Goal: Task Accomplishment & Management: Complete application form

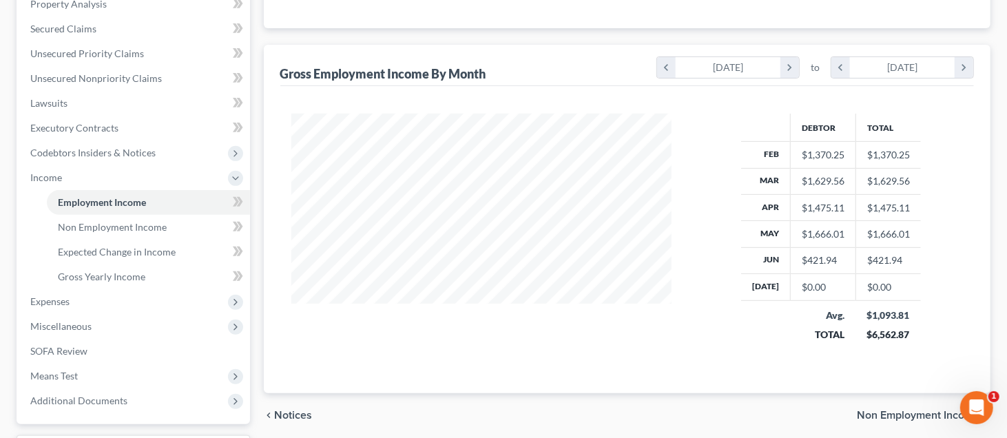
scroll to position [245, 408]
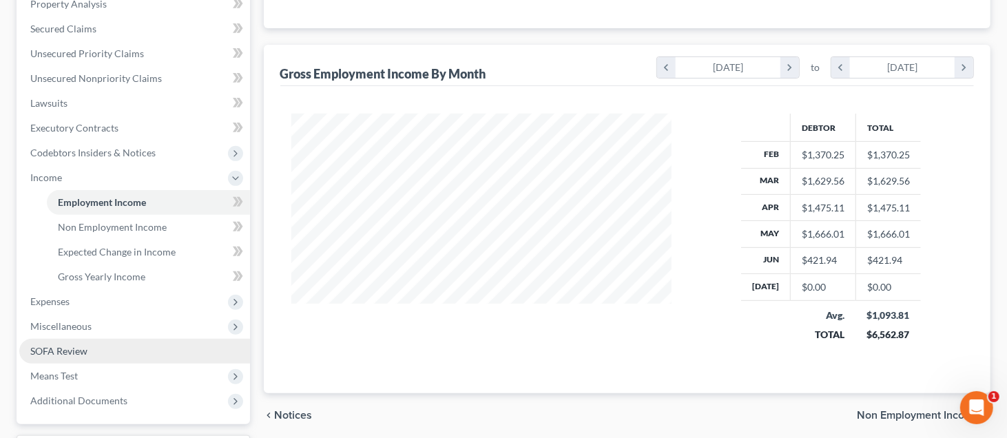
click at [51, 351] on span "SOFA Review" at bounding box center [58, 351] width 57 height 12
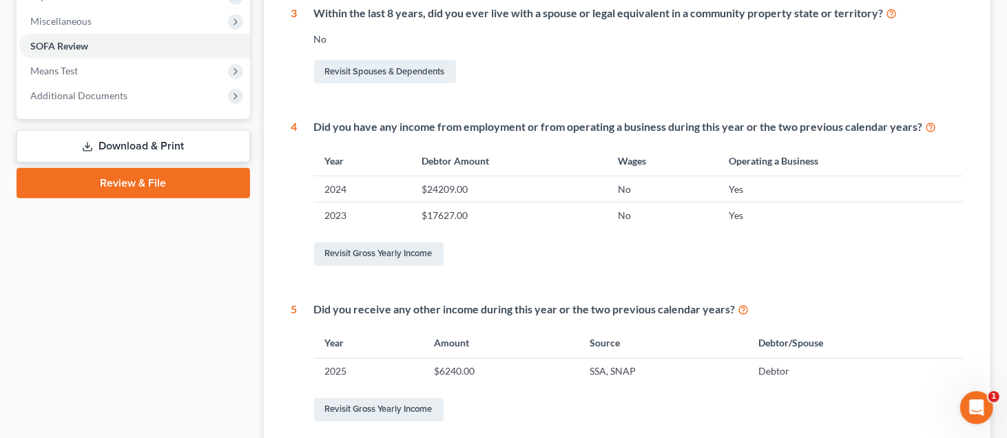
scroll to position [413, 0]
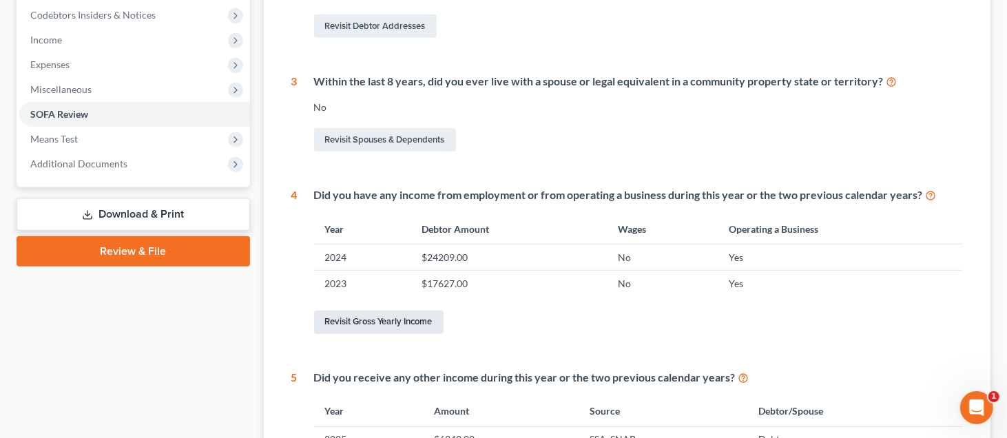
click at [396, 322] on link "Revisit Gross Yearly Income" at bounding box center [378, 322] width 129 height 23
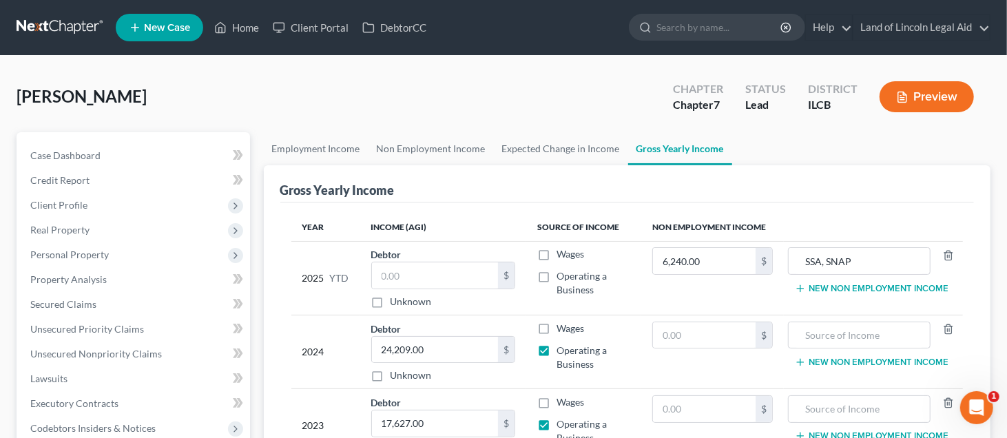
click at [556, 272] on label "Operating a Business" at bounding box center [593, 283] width 74 height 28
click at [562, 272] on input "Operating a Business" at bounding box center [566, 273] width 9 height 9
checkbox input "true"
click at [389, 275] on input "text" at bounding box center [435, 275] width 126 height 26
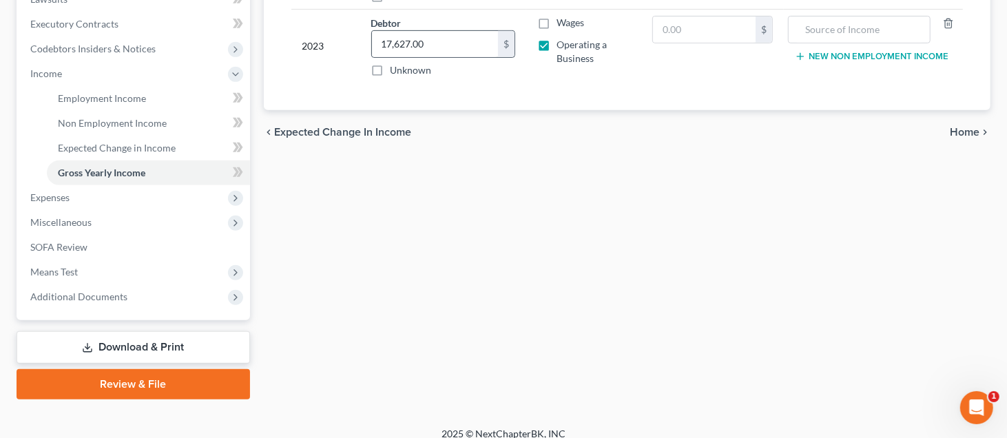
scroll to position [390, 0]
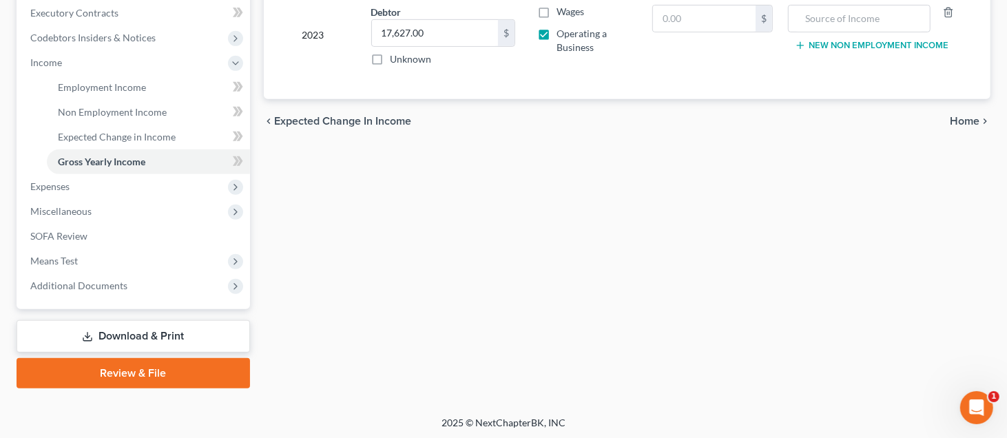
type input "5,905.52"
click at [968, 119] on span "Home" at bounding box center [965, 121] width 30 height 11
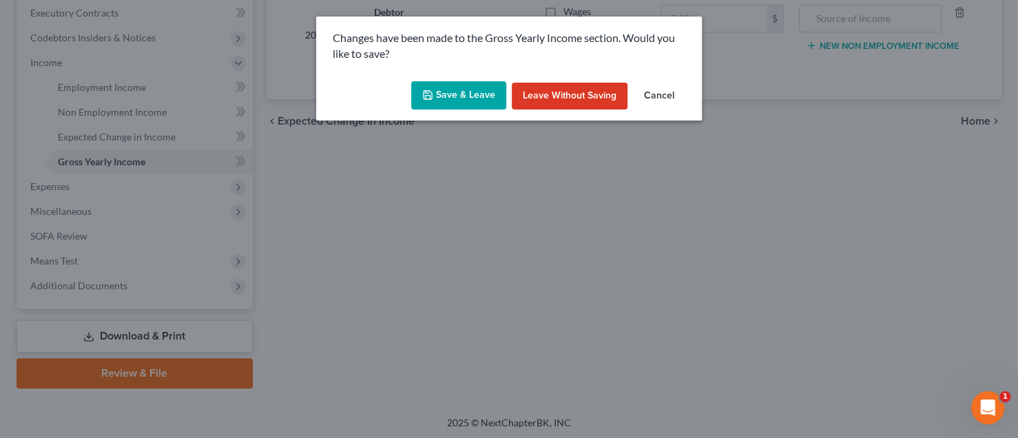
click at [472, 86] on button "Save & Leave" at bounding box center [458, 95] width 95 height 29
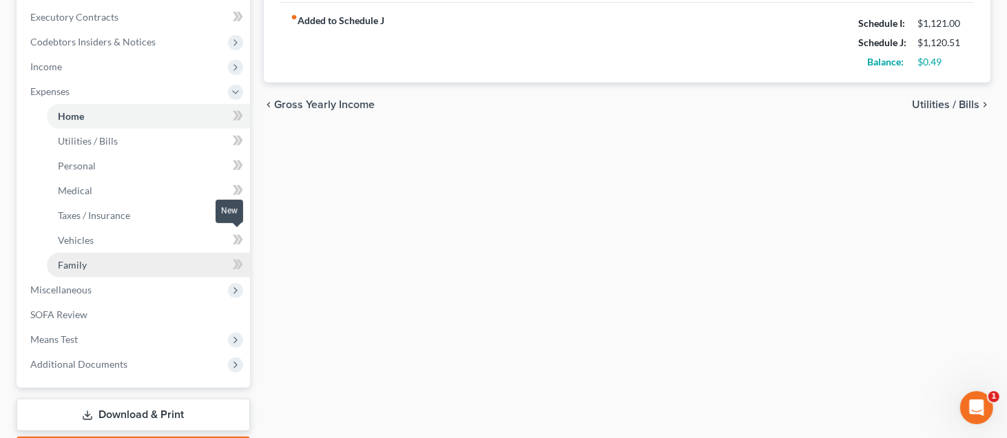
scroll to position [413, 0]
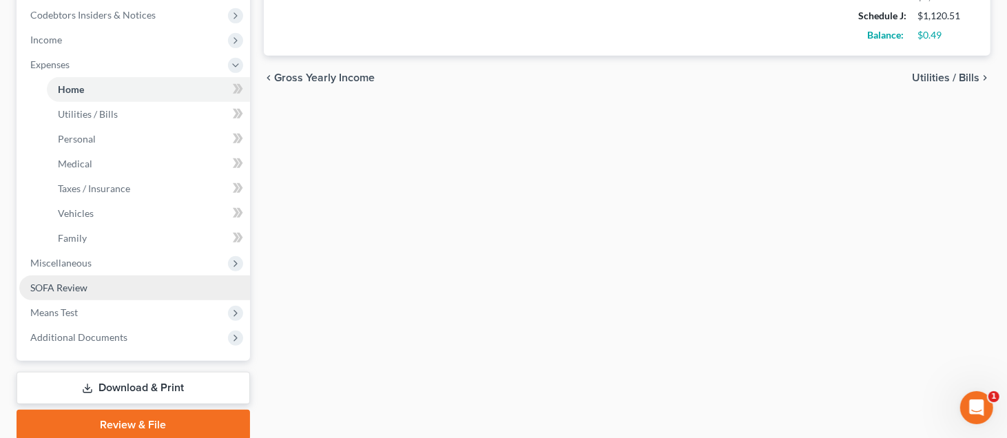
click at [86, 283] on span "SOFA Review" at bounding box center [58, 288] width 57 height 12
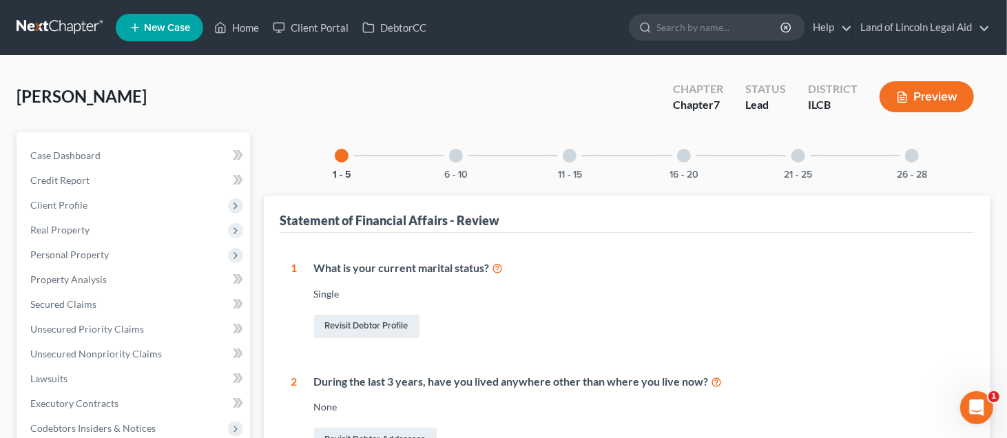
click at [684, 149] on div at bounding box center [684, 156] width 14 height 14
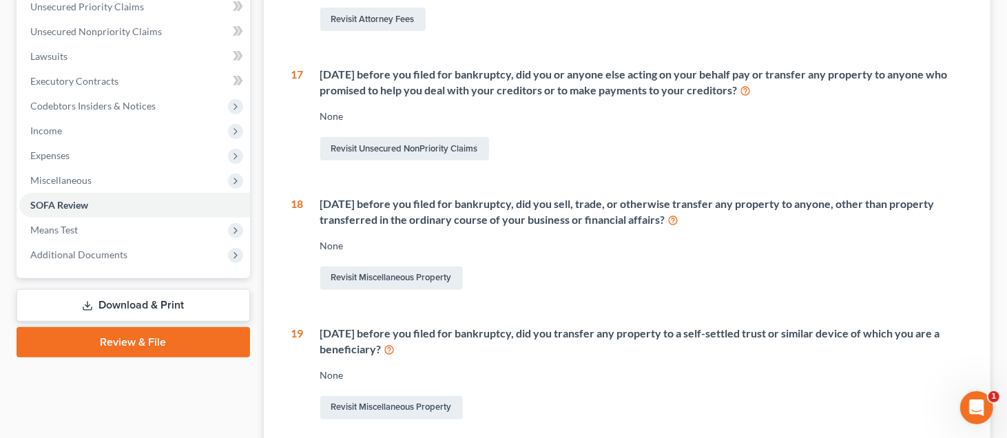
scroll to position [413, 0]
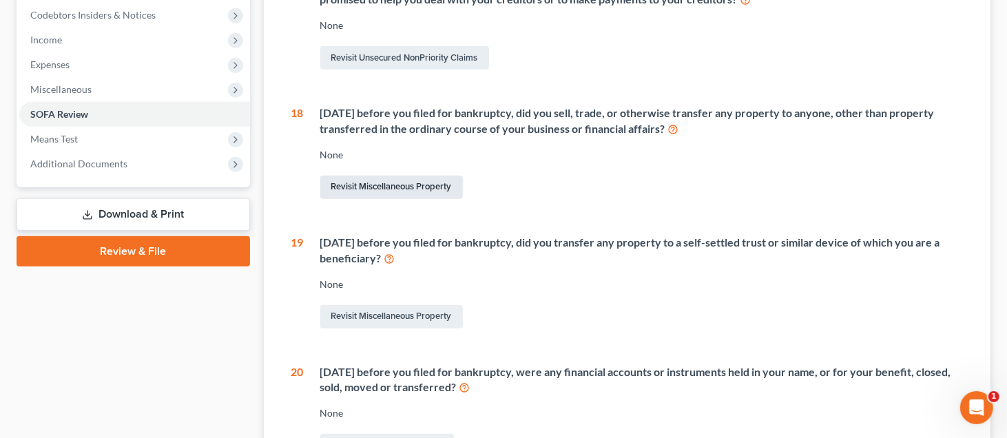
click at [415, 183] on link "Revisit Miscellaneous Property" at bounding box center [391, 187] width 143 height 23
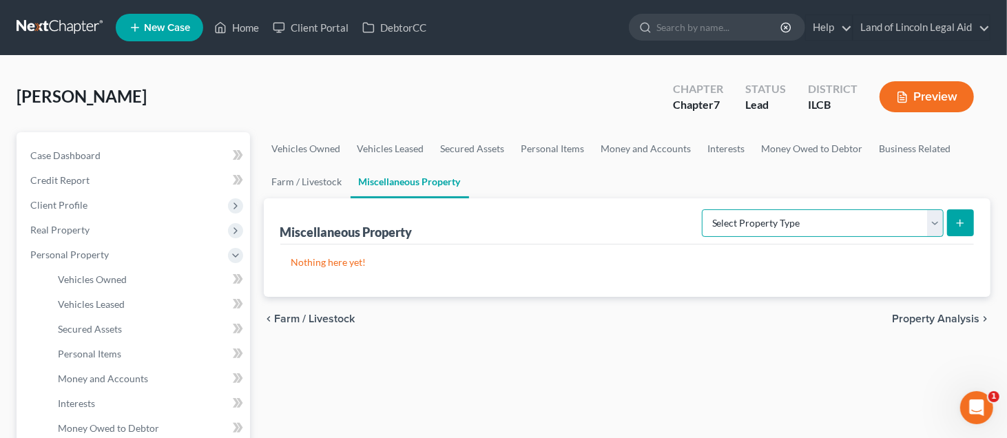
click at [728, 219] on select "Select Property Type Assigned for Creditor Benefit [DATE] (SOFA: 12) Holding fo…" at bounding box center [823, 223] width 242 height 28
select select "transferred"
click at [702, 209] on select "Select Property Type Assigned for Creditor Benefit [DATE] (SOFA: 12) Holding fo…" at bounding box center [823, 223] width 242 height 28
click at [961, 213] on button "submit" at bounding box center [960, 222] width 27 height 27
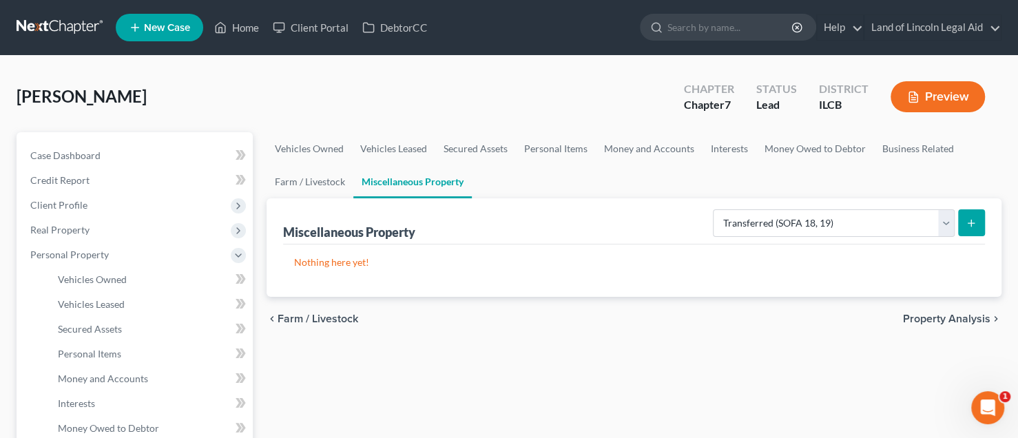
select select "Ordinary ([DATE])"
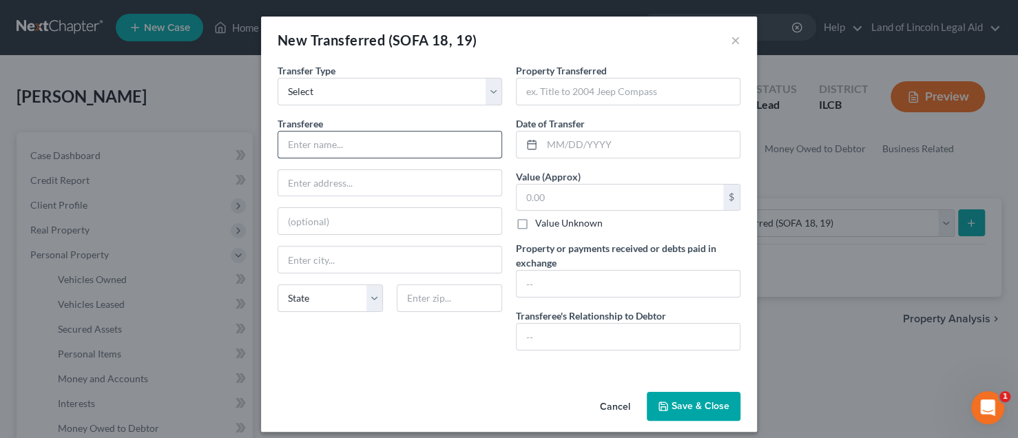
click at [313, 140] on input "text" at bounding box center [389, 145] width 223 height 26
type input "Ebay Buyers"
click at [544, 140] on input "text" at bounding box center [641, 145] width 198 height 26
click at [599, 91] on input "text" at bounding box center [627, 92] width 223 height 26
type input "Audio equipment"
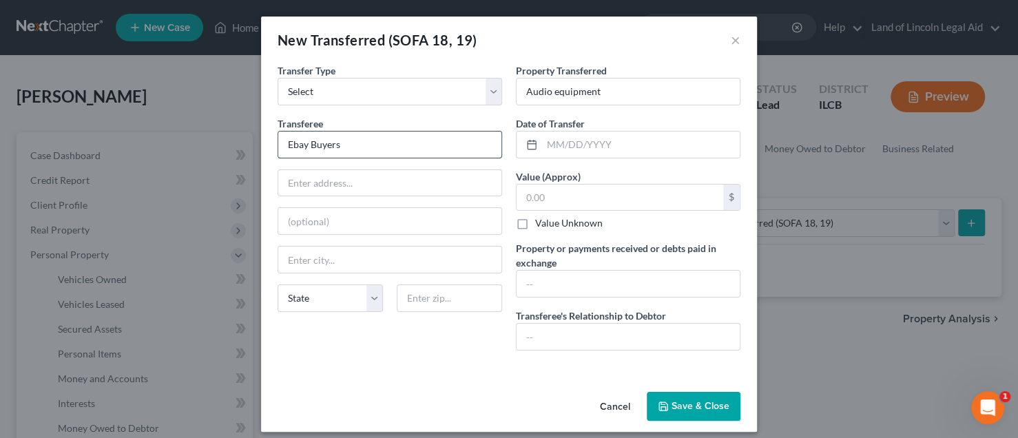
click at [333, 143] on input "Ebay Buyers" at bounding box center [389, 145] width 223 height 26
type input "Ebay Buyer"
click at [546, 143] on input "text" at bounding box center [641, 145] width 198 height 26
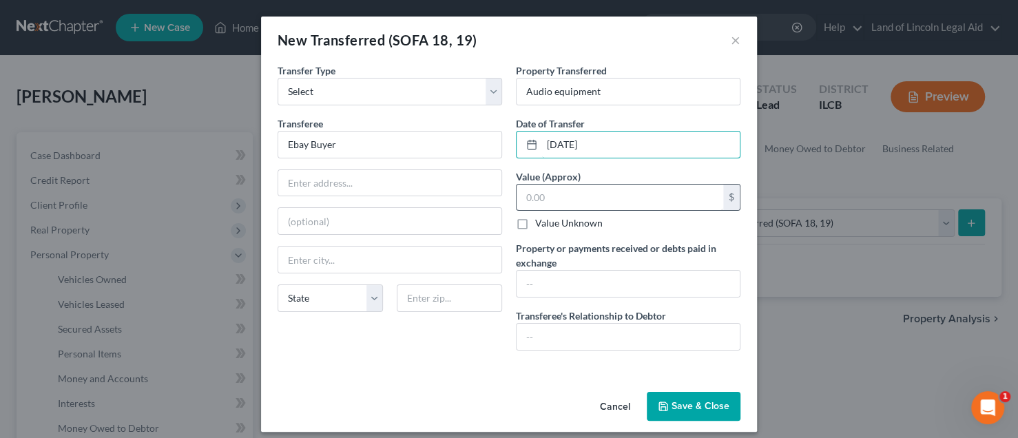
type input "[DATE]"
click at [536, 191] on input "text" at bounding box center [619, 198] width 207 height 26
click at [523, 192] on input "text" at bounding box center [619, 198] width 207 height 26
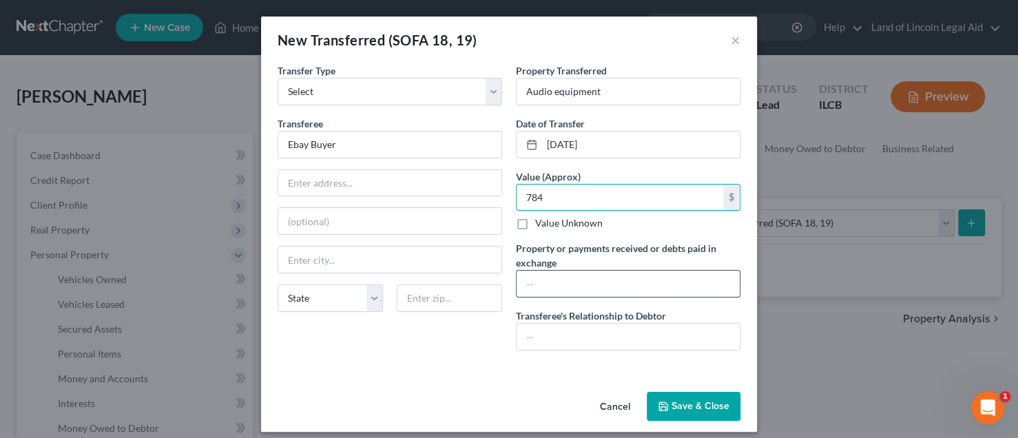
type input "784"
click at [519, 281] on input "text" at bounding box center [627, 284] width 223 height 26
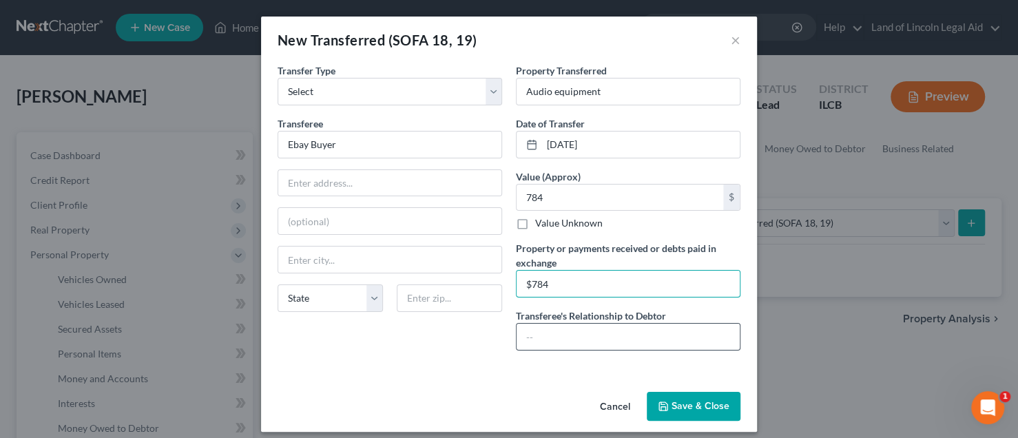
type input "$784"
click at [534, 328] on input "text" at bounding box center [627, 337] width 223 height 26
type input "none"
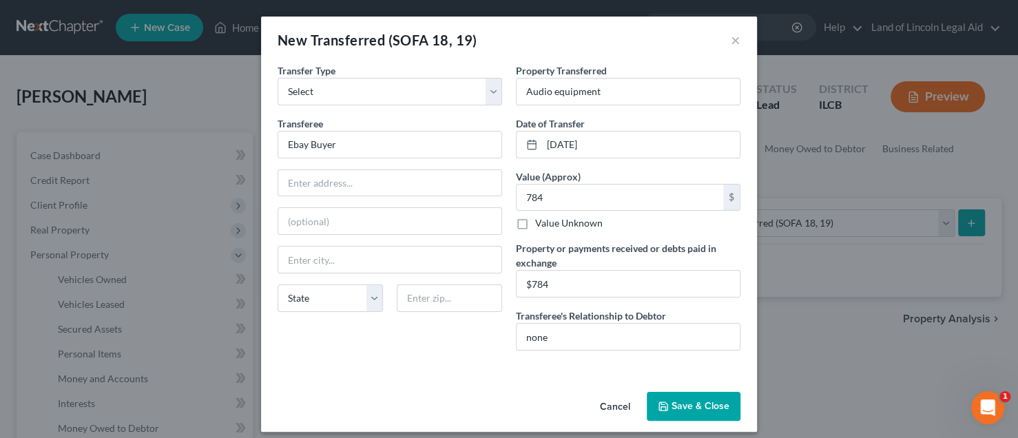
click at [711, 406] on button "Save & Close" at bounding box center [694, 406] width 94 height 29
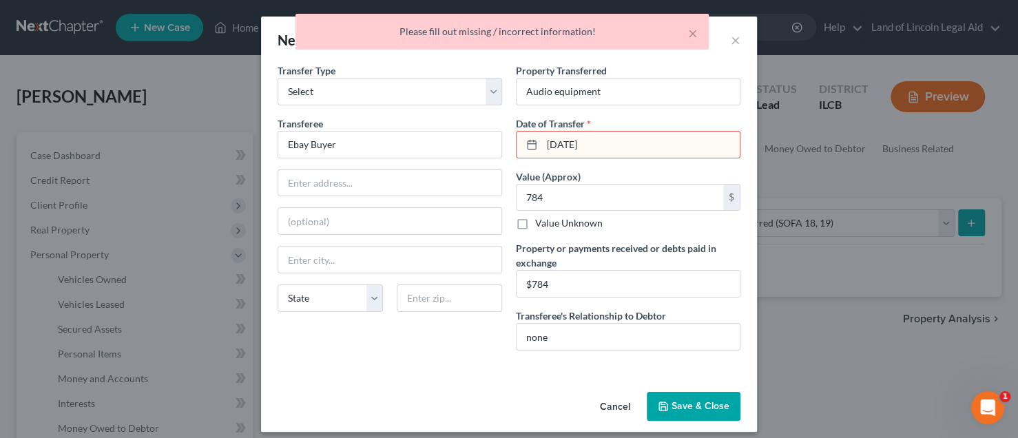
click at [572, 141] on input "[DATE]" at bounding box center [641, 145] width 198 height 26
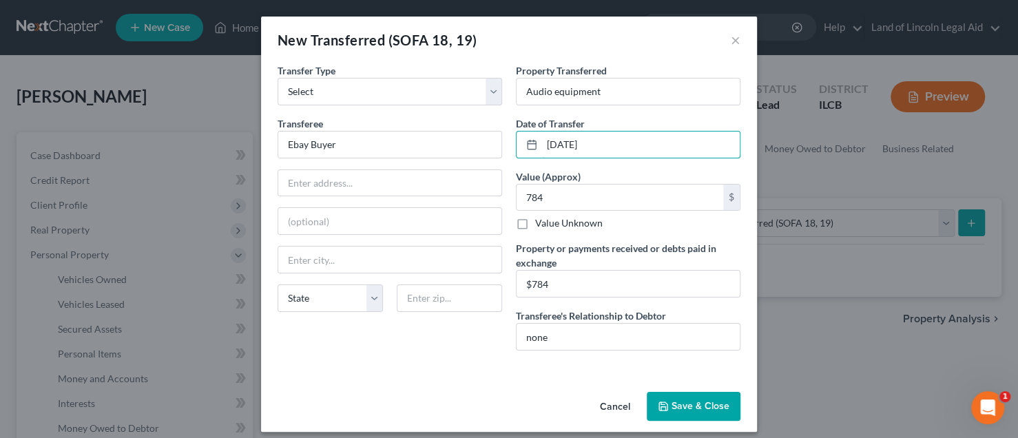
type input "[DATE]"
click at [690, 405] on button "Save & Close" at bounding box center [694, 406] width 94 height 29
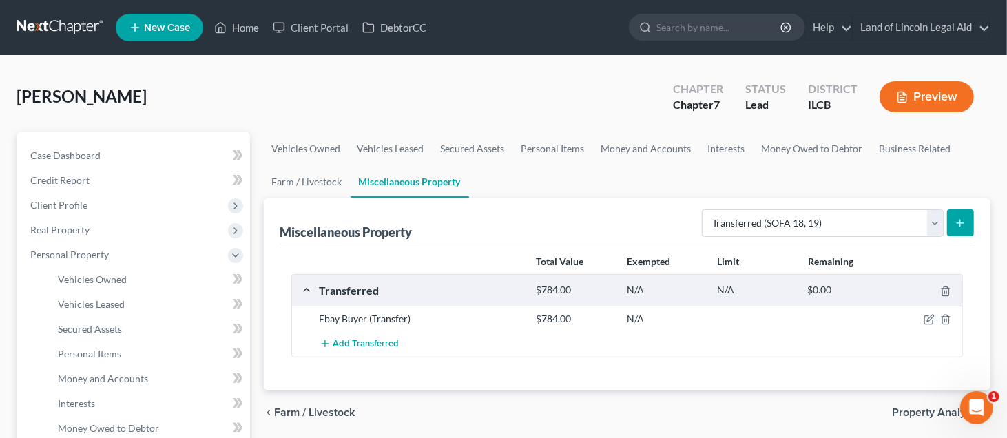
click at [961, 213] on button "submit" at bounding box center [960, 222] width 27 height 27
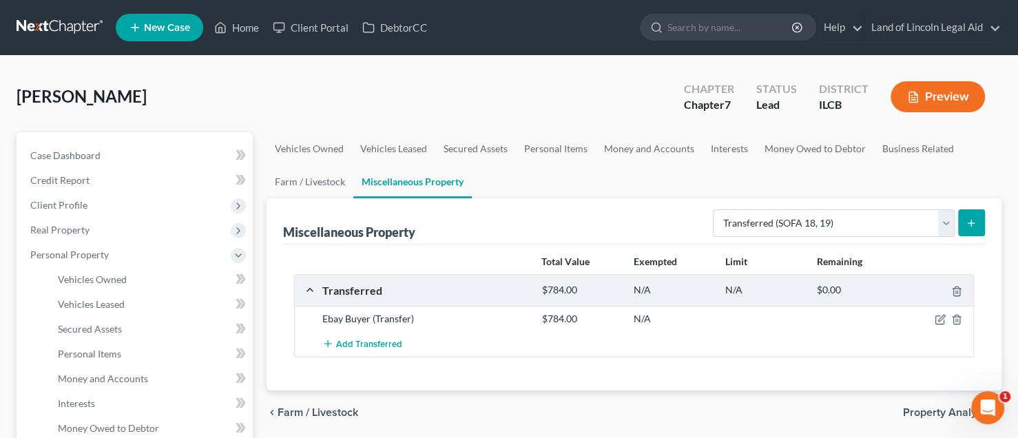
select select "Ordinary ([DATE])"
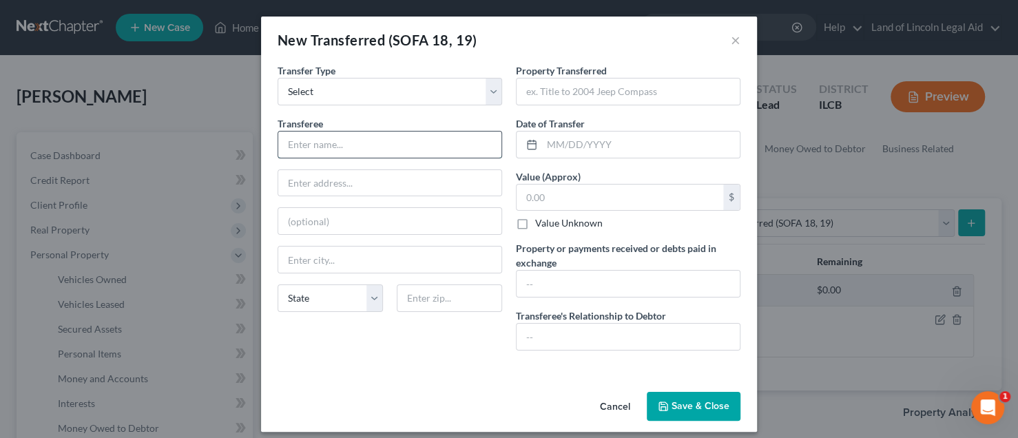
click at [292, 143] on input "text" at bounding box center [389, 145] width 223 height 26
type input "Ebay Buyer"
click at [545, 143] on input "text" at bounding box center [641, 145] width 198 height 26
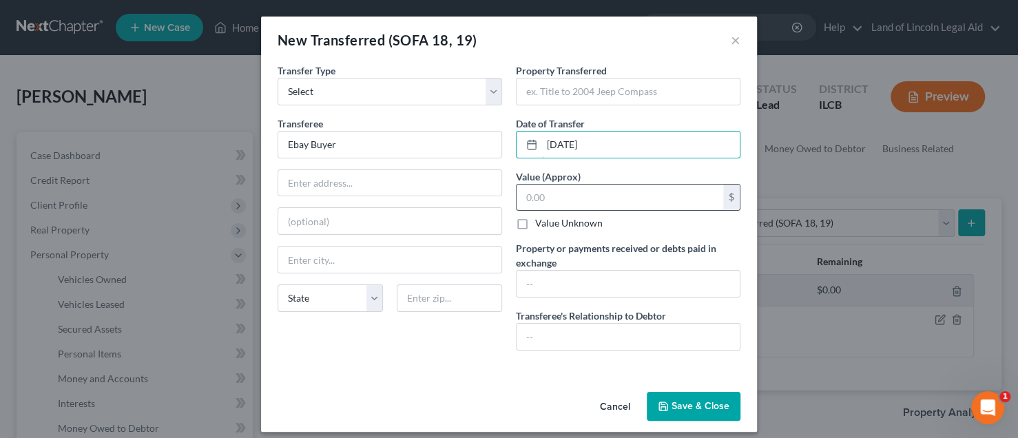
type input "[DATE]"
click at [534, 196] on input "text" at bounding box center [619, 198] width 207 height 26
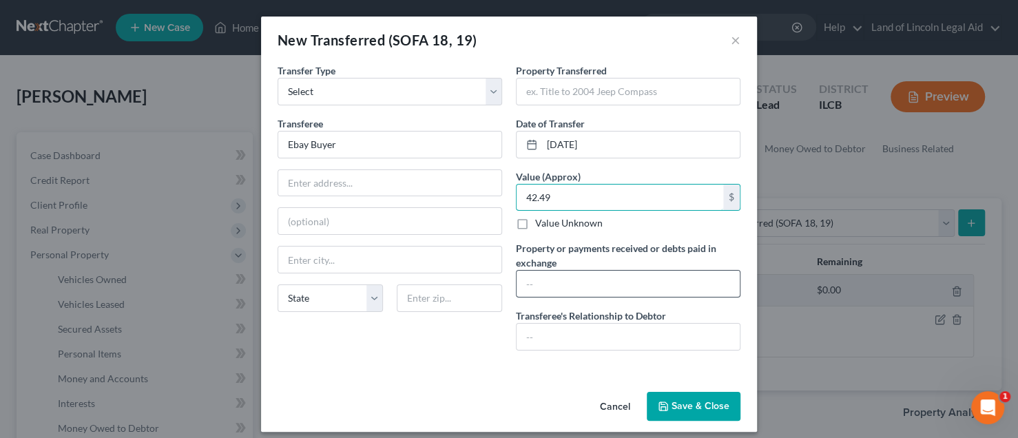
type input "42.49"
click at [518, 278] on input "text" at bounding box center [627, 284] width 223 height 26
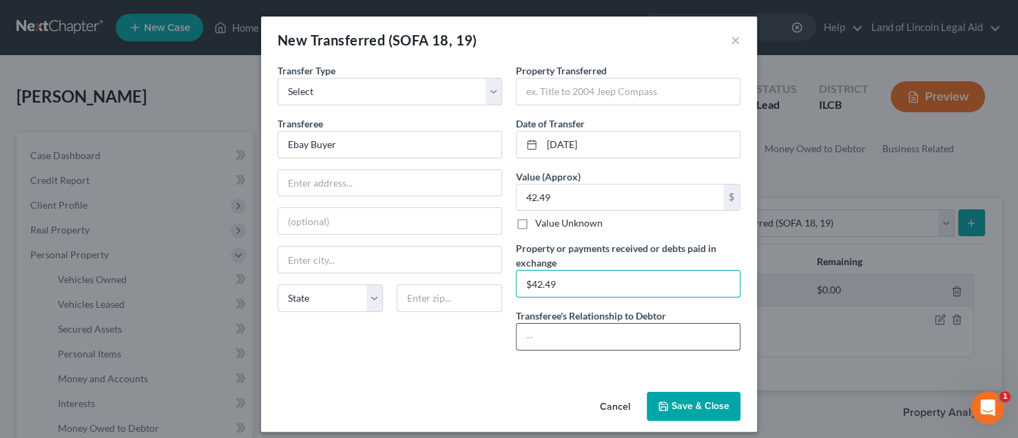
type input "$42.49"
click at [538, 330] on input "text" at bounding box center [627, 337] width 223 height 26
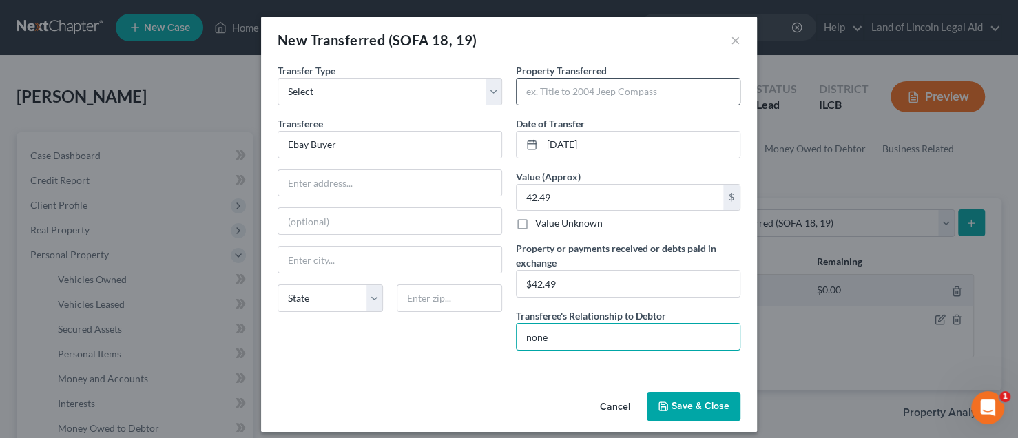
type input "none"
click at [534, 90] on input "text" at bounding box center [627, 92] width 223 height 26
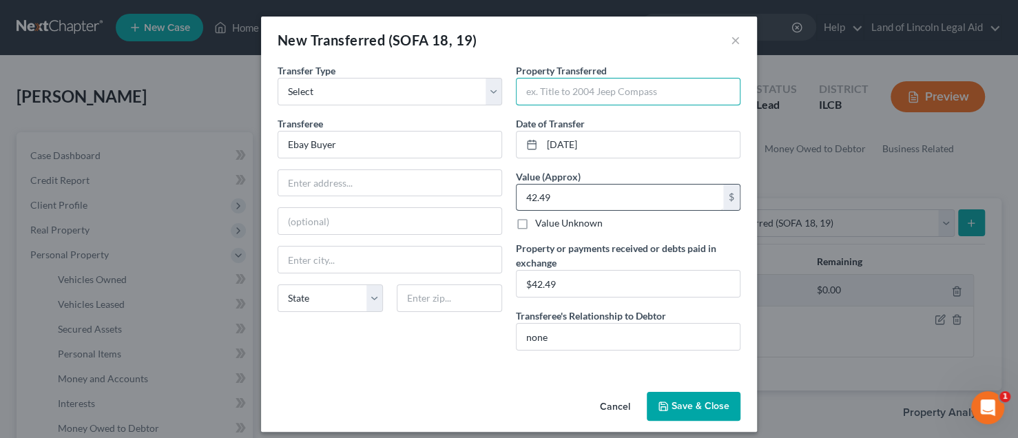
type input "Audio equipment"
click at [682, 400] on button "Save & Close" at bounding box center [694, 406] width 94 height 29
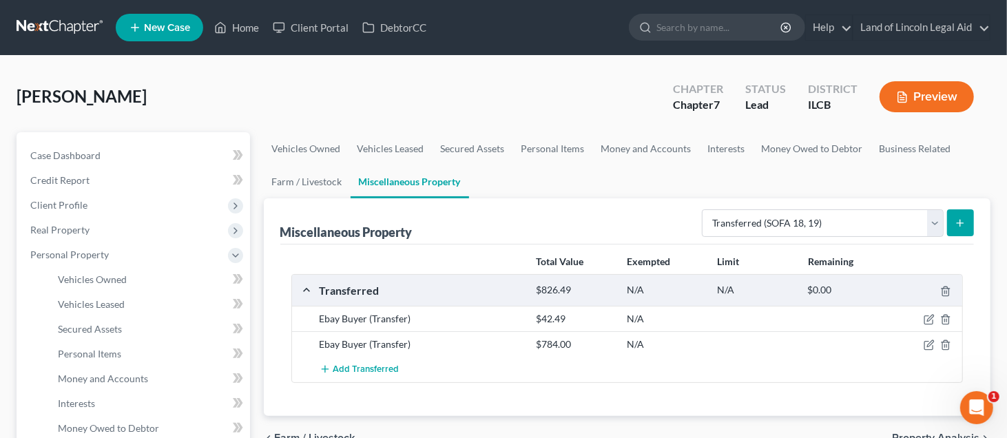
click at [968, 220] on button "submit" at bounding box center [960, 222] width 27 height 27
select select "Ordinary ([DATE])"
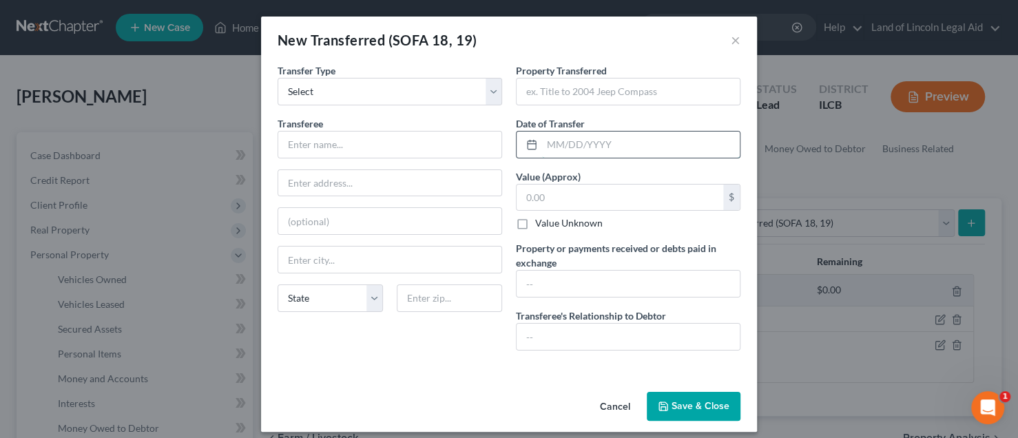
click at [547, 143] on input "text" at bounding box center [641, 145] width 198 height 26
type input "[DATE]"
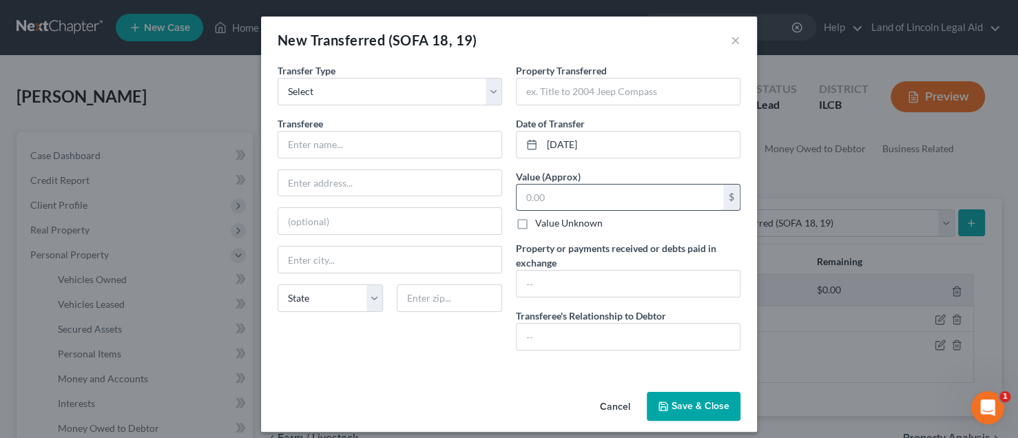
click at [523, 191] on input "text" at bounding box center [619, 198] width 207 height 26
type input "317.91"
click at [537, 87] on input "text" at bounding box center [627, 92] width 223 height 26
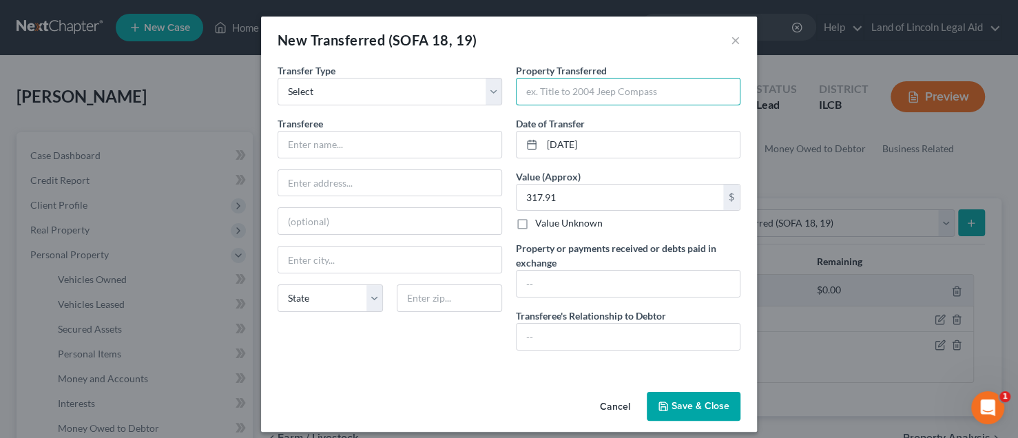
type input "Audio equipment"
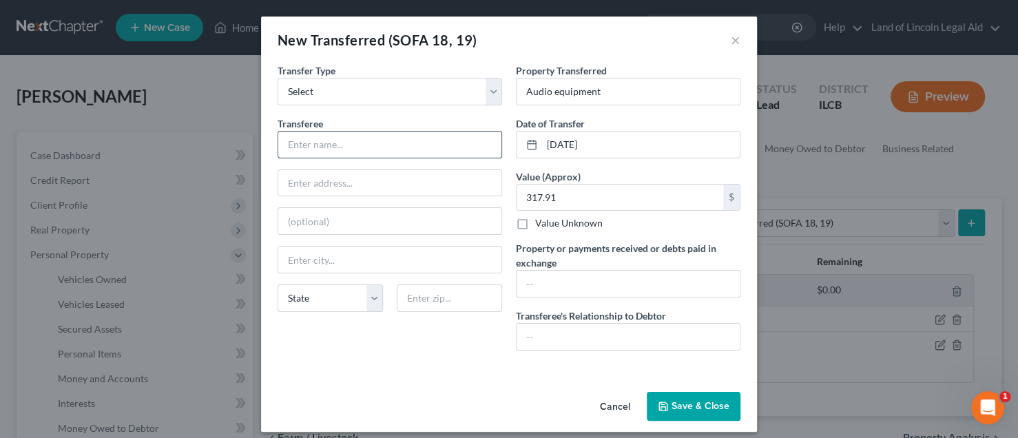
click at [348, 136] on input "text" at bounding box center [389, 145] width 223 height 26
type input "Ebay Buyer"
click at [518, 279] on input "text" at bounding box center [627, 284] width 223 height 26
click at [519, 281] on input "317.91" at bounding box center [627, 284] width 223 height 26
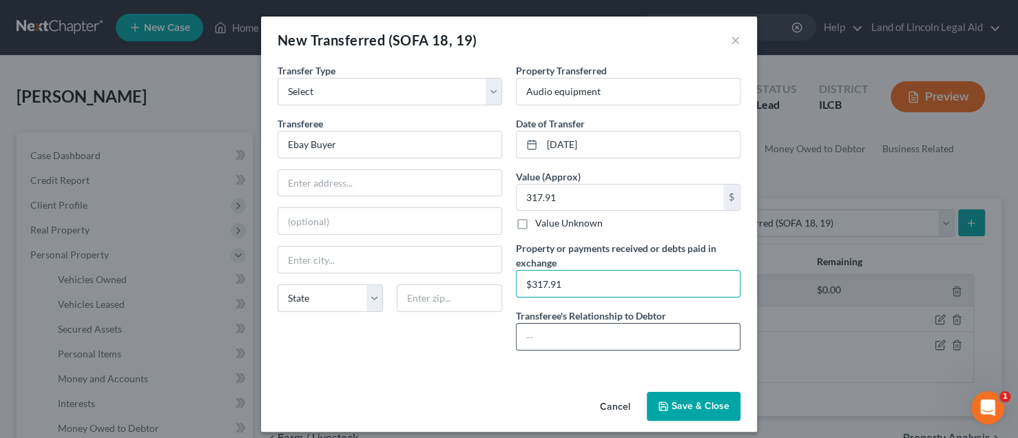
type input "$317.91"
click at [572, 341] on input "text" at bounding box center [627, 337] width 223 height 26
type input "none"
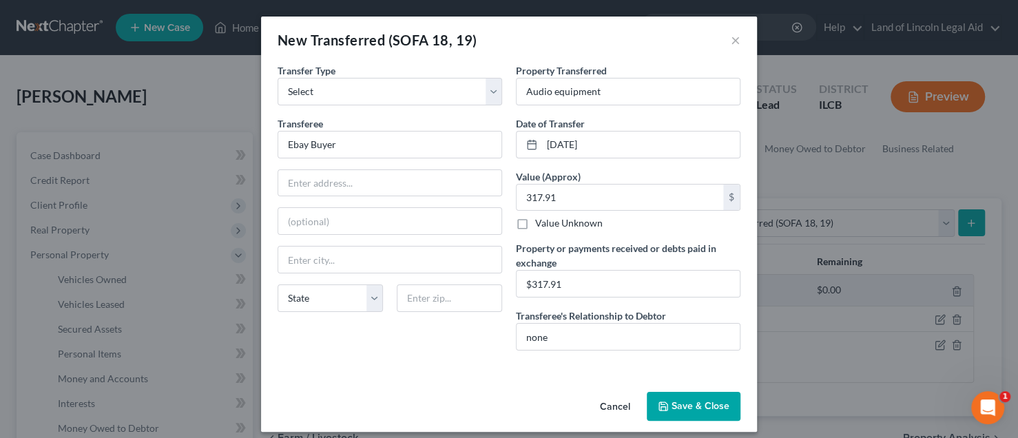
click at [682, 400] on button "Save & Close" at bounding box center [694, 406] width 94 height 29
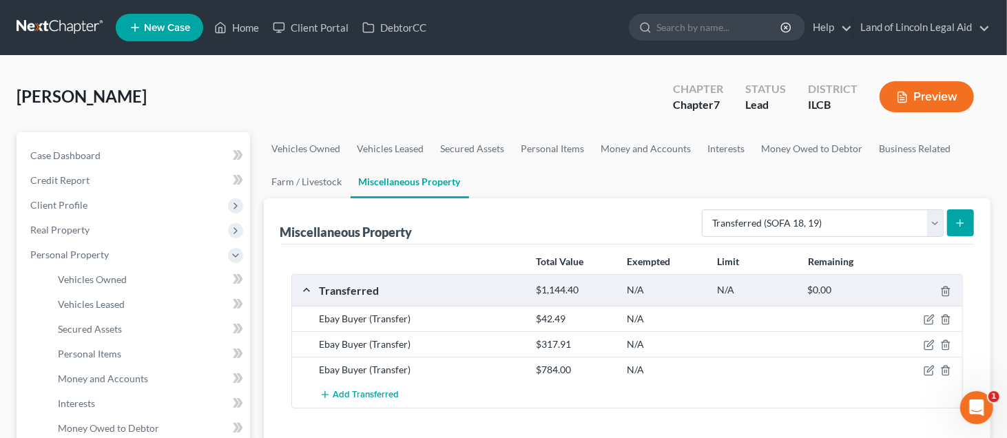
click at [954, 218] on button "submit" at bounding box center [960, 222] width 27 height 27
select select "Ordinary ([DATE])"
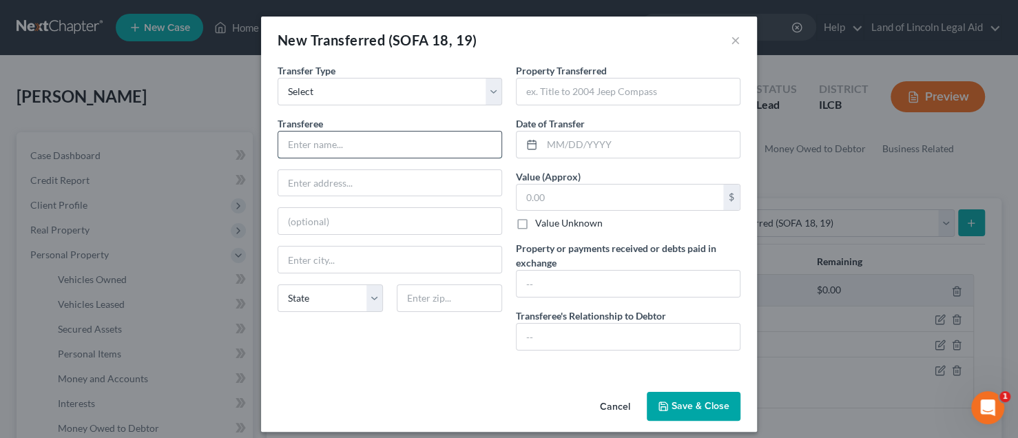
click at [429, 146] on input "text" at bounding box center [389, 145] width 223 height 26
type input "Ebay Buyer"
click at [527, 94] on input "text" at bounding box center [627, 92] width 223 height 26
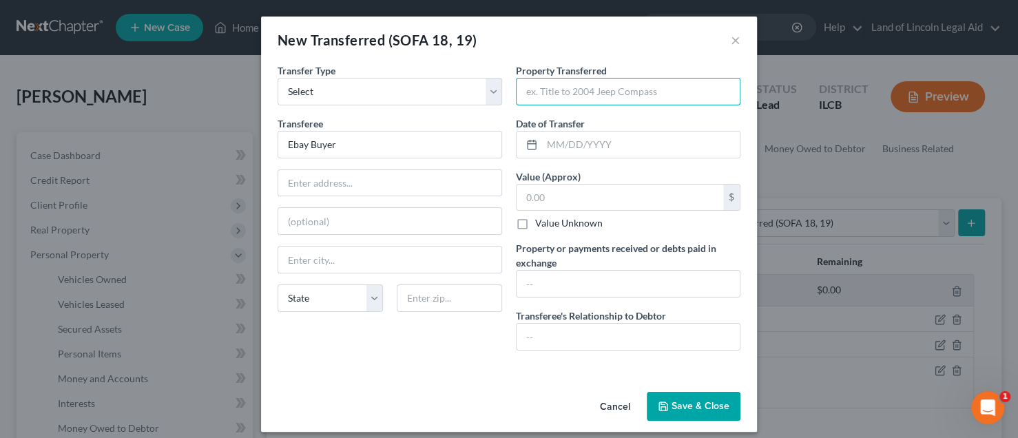
type input "Audio equipment"
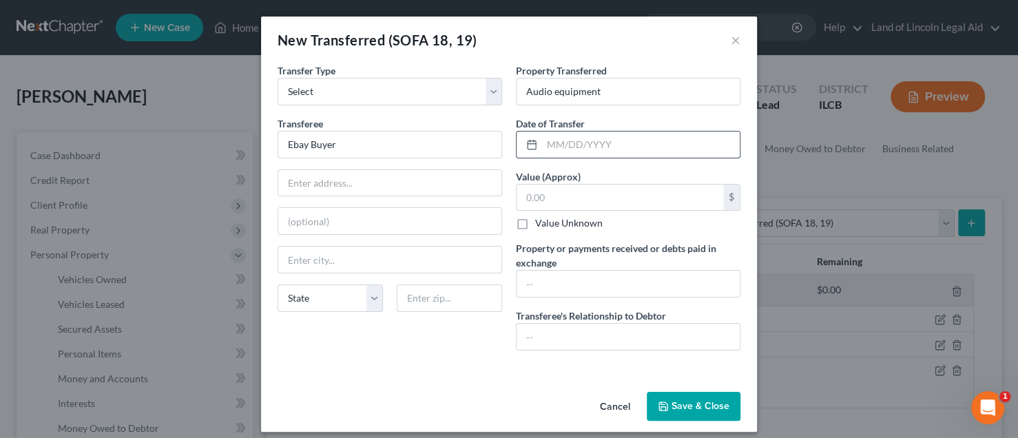
click at [542, 141] on input "text" at bounding box center [641, 145] width 198 height 26
type input "[DATE]"
click at [519, 196] on input "text" at bounding box center [619, 198] width 207 height 26
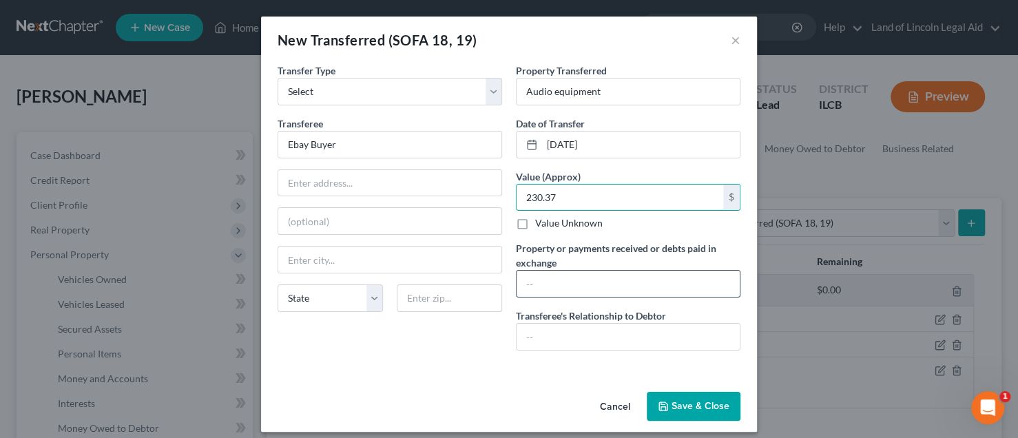
type input "230.37"
click at [521, 277] on input "text" at bounding box center [627, 284] width 223 height 26
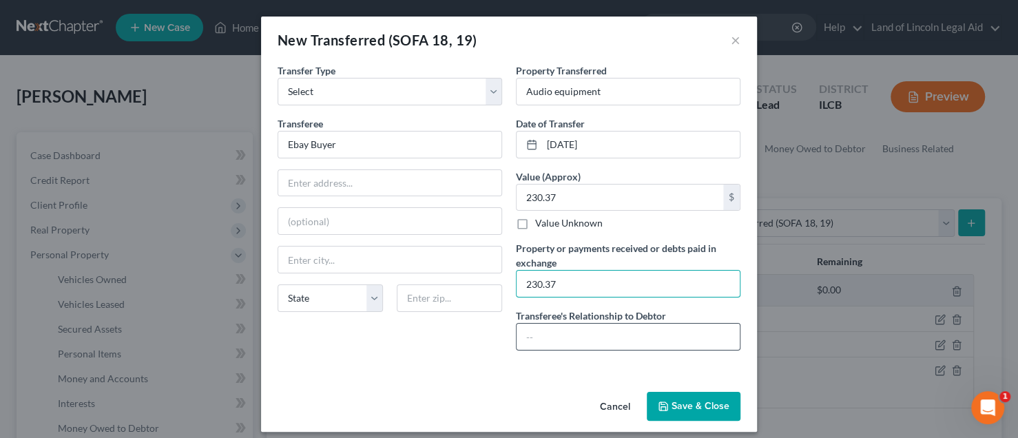
type input "230.37"
click at [529, 334] on input "text" at bounding box center [627, 337] width 223 height 26
type input "none"
click at [682, 403] on button "Save & Close" at bounding box center [694, 406] width 94 height 29
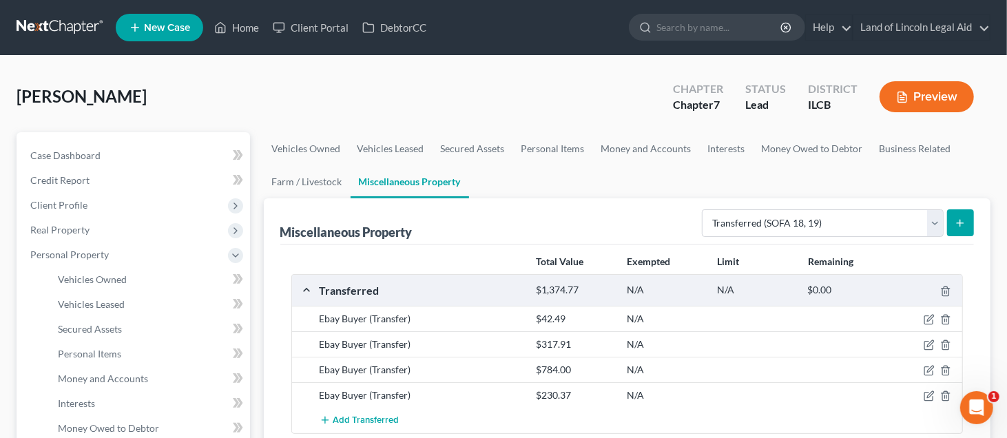
click at [962, 218] on icon "submit" at bounding box center [959, 223] width 11 height 11
select select "Ordinary ([DATE])"
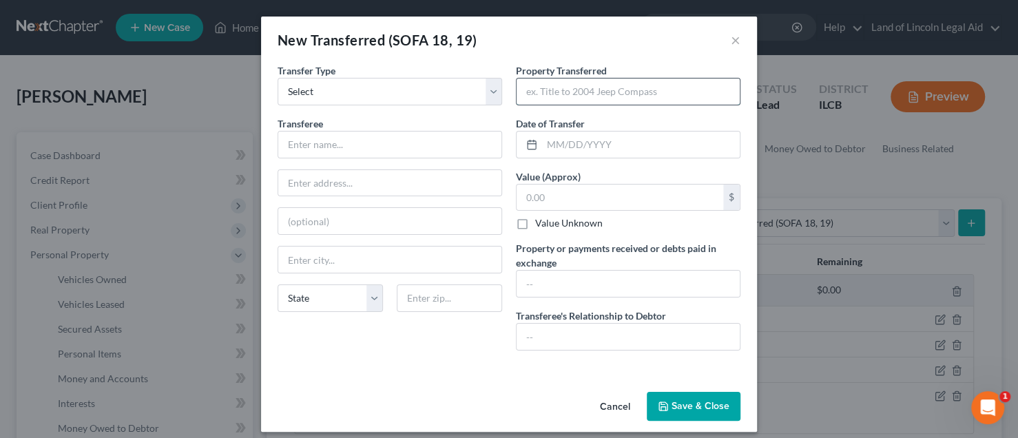
click at [570, 86] on input "text" at bounding box center [627, 92] width 223 height 26
type input "Audio equipment"
click at [300, 144] on input "text" at bounding box center [389, 145] width 223 height 26
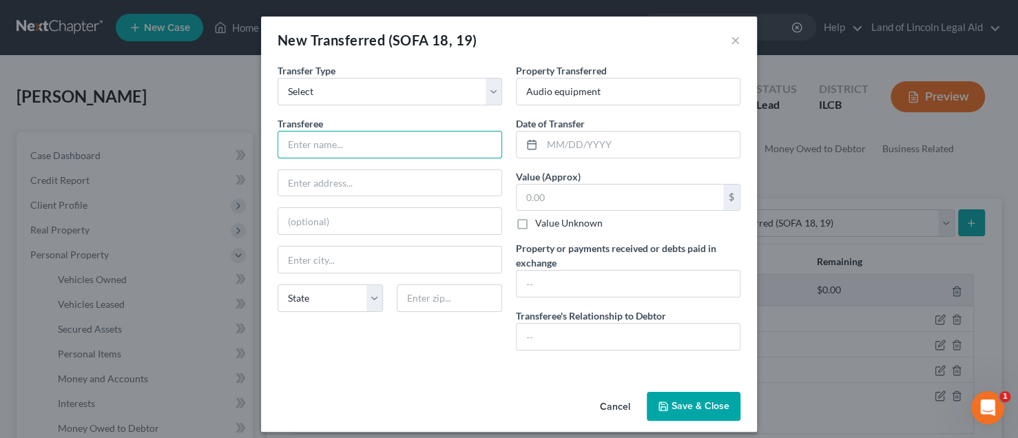
type input "Ebay Buyer"
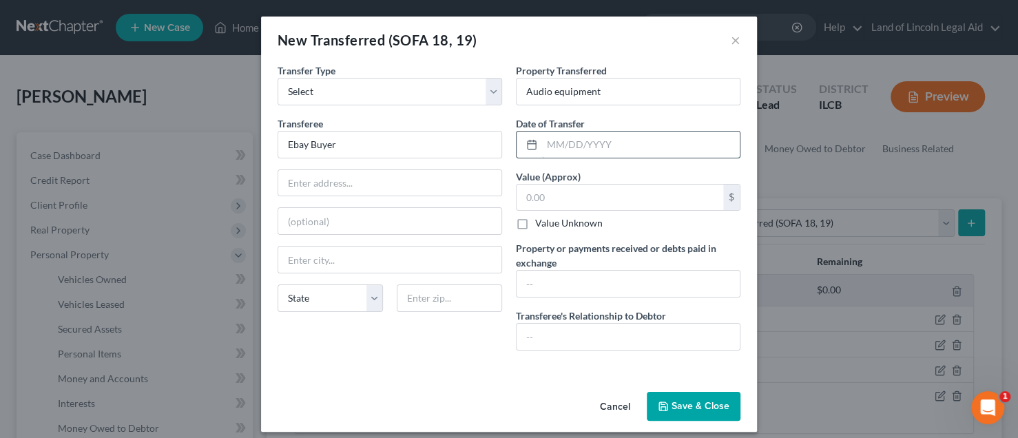
click at [552, 145] on input "text" at bounding box center [641, 145] width 198 height 26
type input "[DATE]"
click at [527, 196] on input "text" at bounding box center [619, 198] width 207 height 26
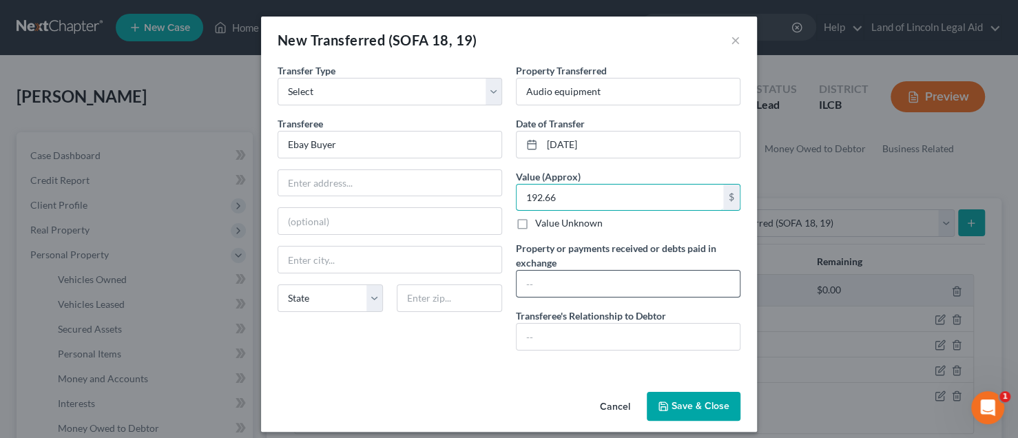
type input "192.66"
click at [525, 284] on input "text" at bounding box center [627, 284] width 223 height 26
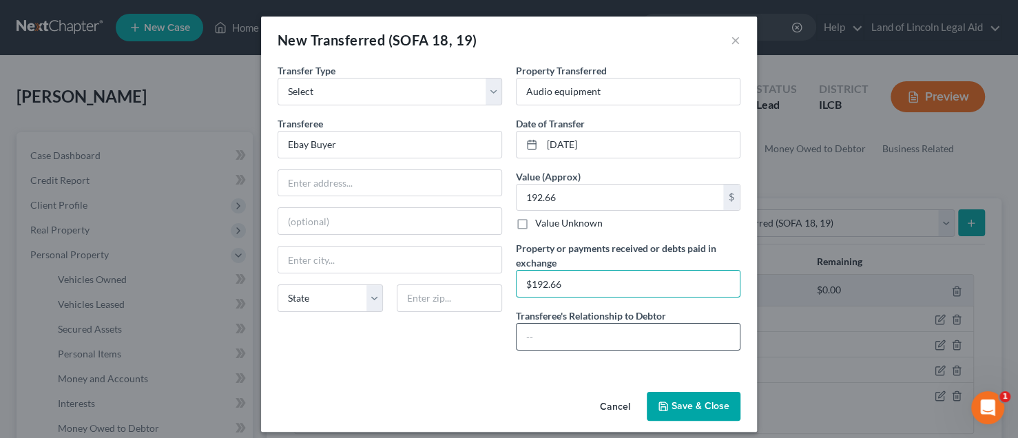
type input "$192.66"
click at [519, 329] on input "text" at bounding box center [627, 337] width 223 height 26
type input "none"
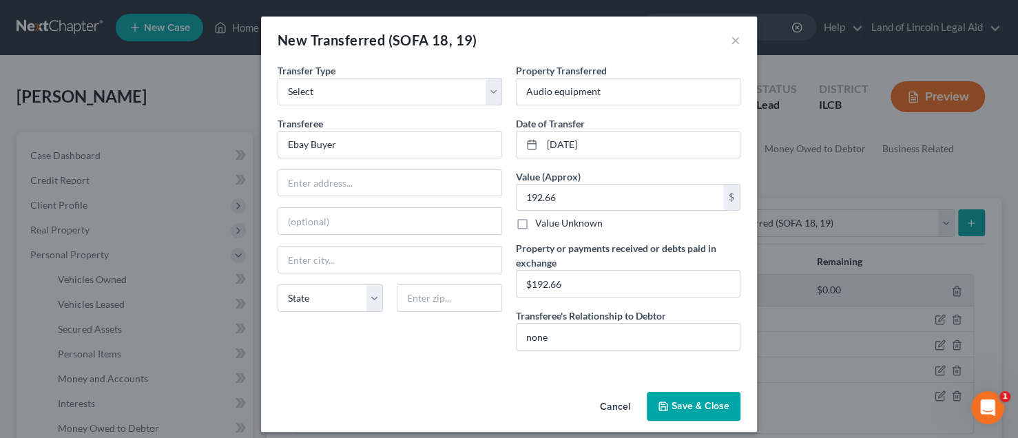
click at [676, 405] on button "Save & Close" at bounding box center [694, 406] width 94 height 29
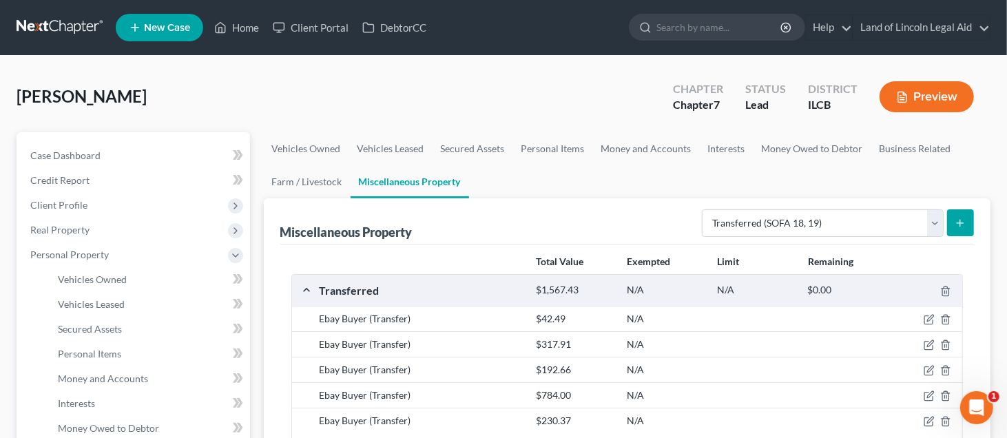
click at [967, 219] on button "submit" at bounding box center [960, 222] width 27 height 27
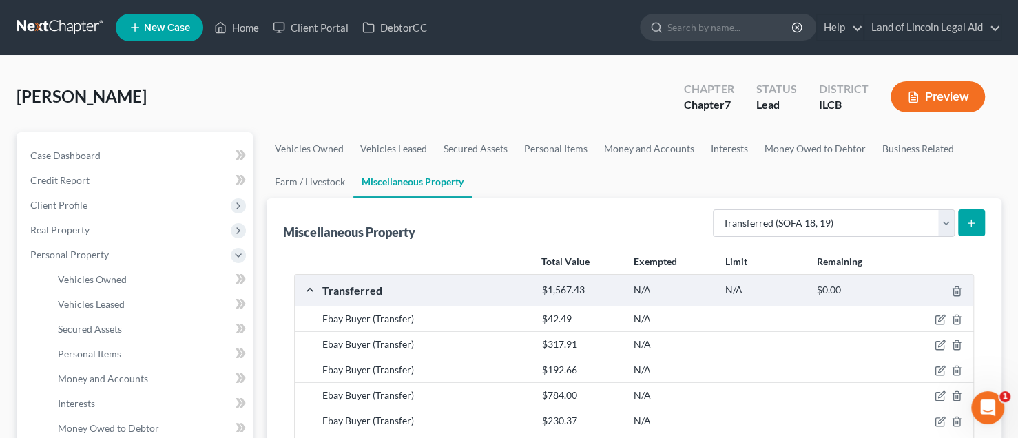
select select "Ordinary ([DATE])"
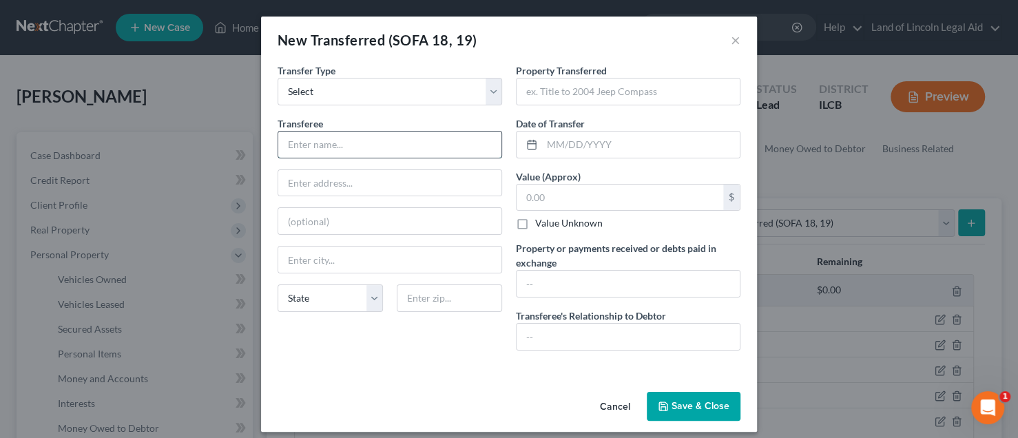
click at [333, 140] on input "text" at bounding box center [389, 145] width 223 height 26
type input "Ebay Buyer"
click at [521, 94] on input "text" at bounding box center [627, 92] width 223 height 26
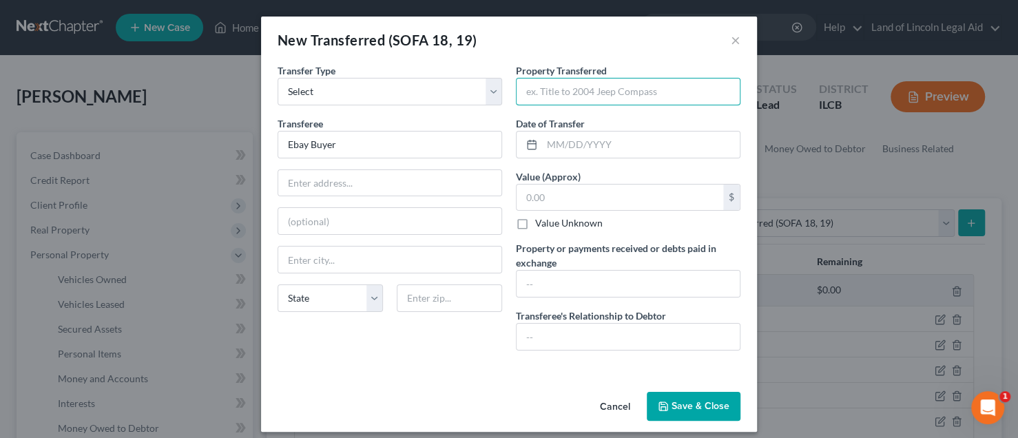
type input "Audio equipment"
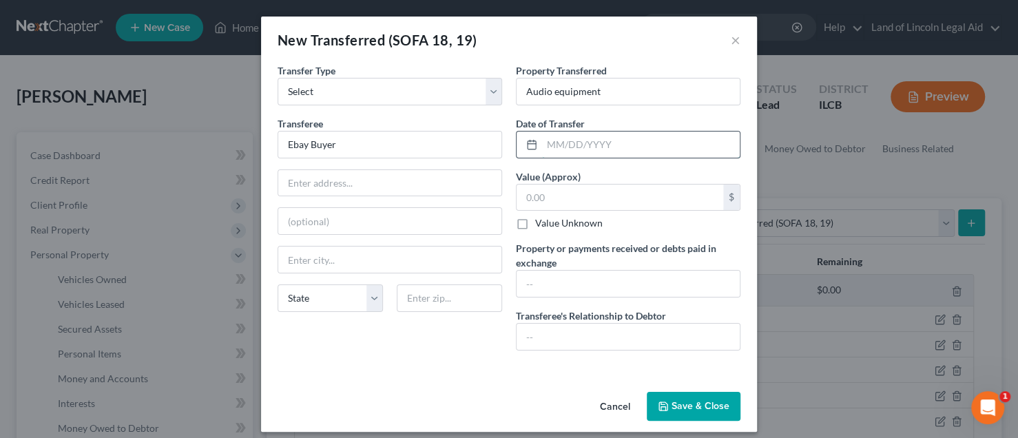
click at [542, 145] on input "text" at bounding box center [641, 145] width 198 height 26
type input "[DATE]"
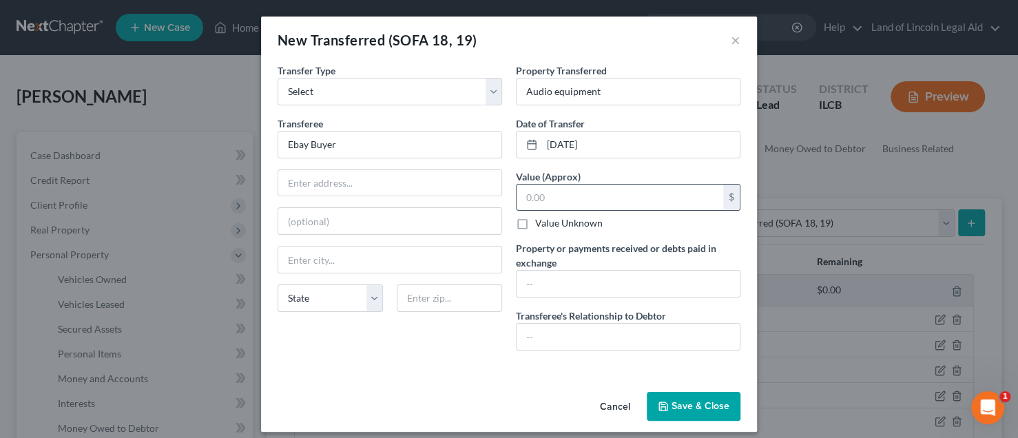
click at [523, 196] on input "text" at bounding box center [619, 198] width 207 height 26
type input "205.54"
click at [525, 282] on input "text" at bounding box center [627, 284] width 223 height 26
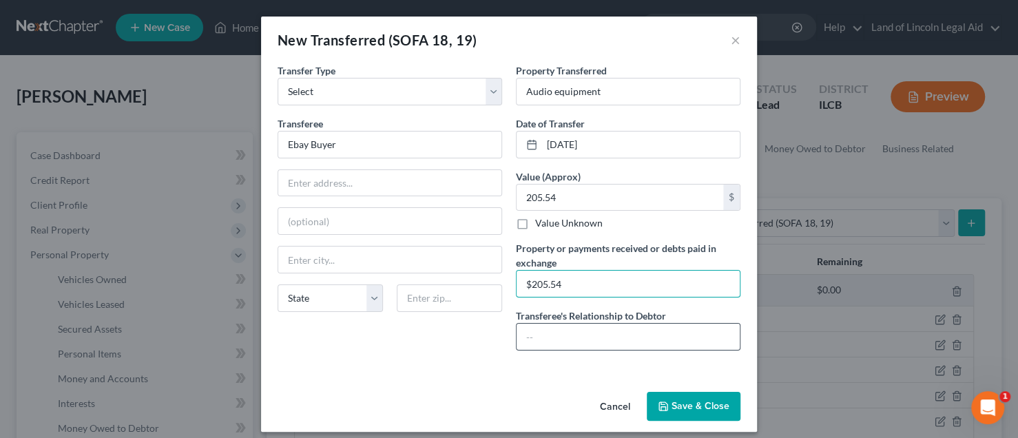
type input "$205.54"
click at [521, 332] on input "text" at bounding box center [627, 337] width 223 height 26
type input "none"
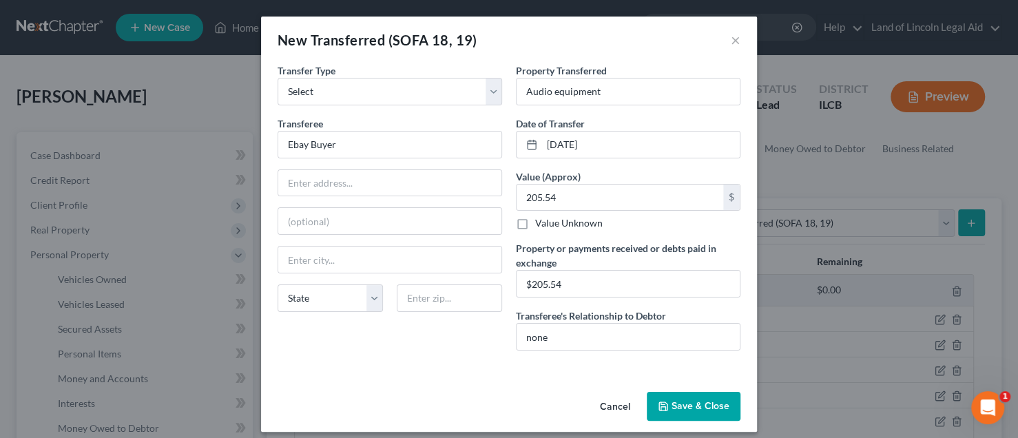
click at [678, 395] on button "Save & Close" at bounding box center [694, 406] width 94 height 29
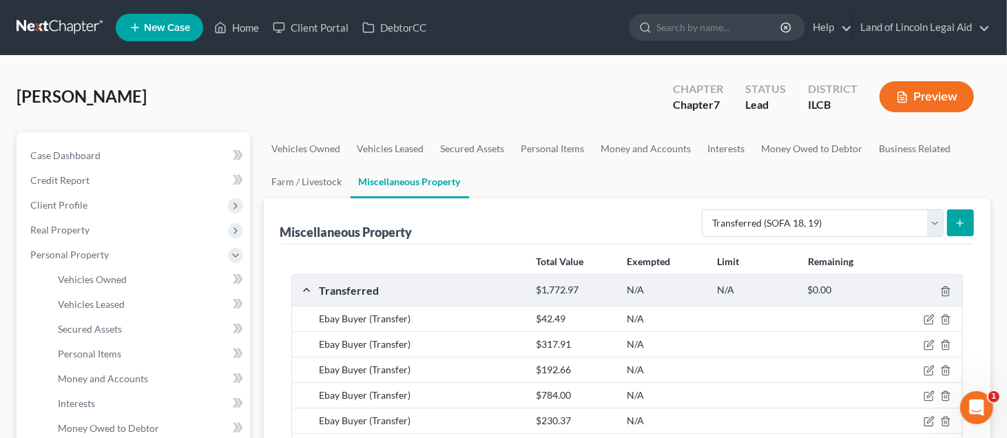
click at [959, 214] on button "submit" at bounding box center [960, 222] width 27 height 27
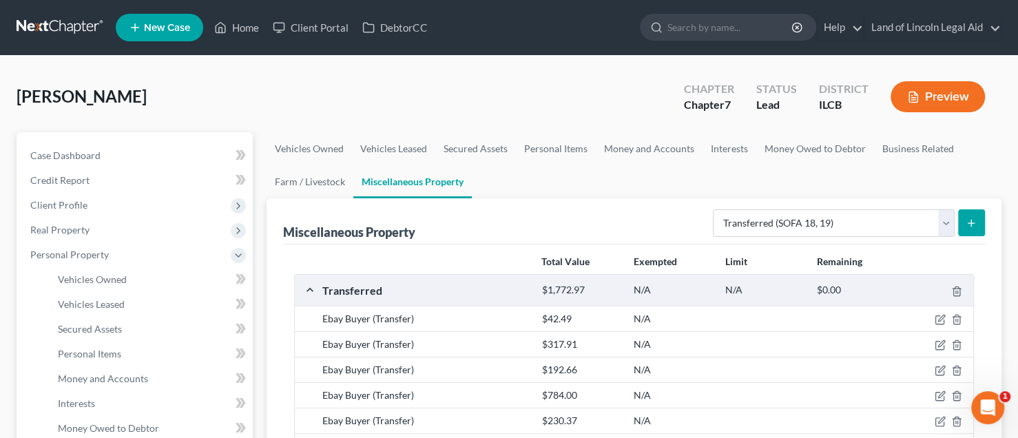
select select "Ordinary ([DATE])"
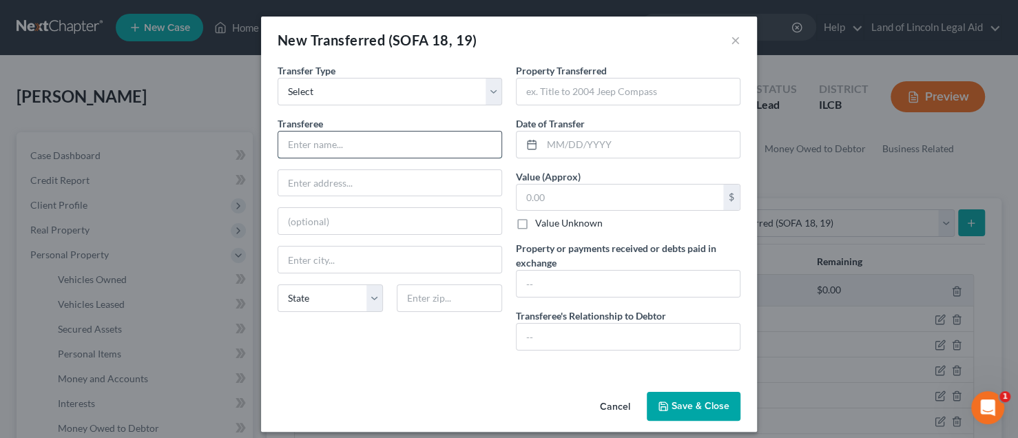
click at [341, 147] on input "text" at bounding box center [389, 145] width 223 height 26
type input "Ebay Buyer"
click at [521, 98] on input "text" at bounding box center [627, 92] width 223 height 26
type input "Audio equipment"
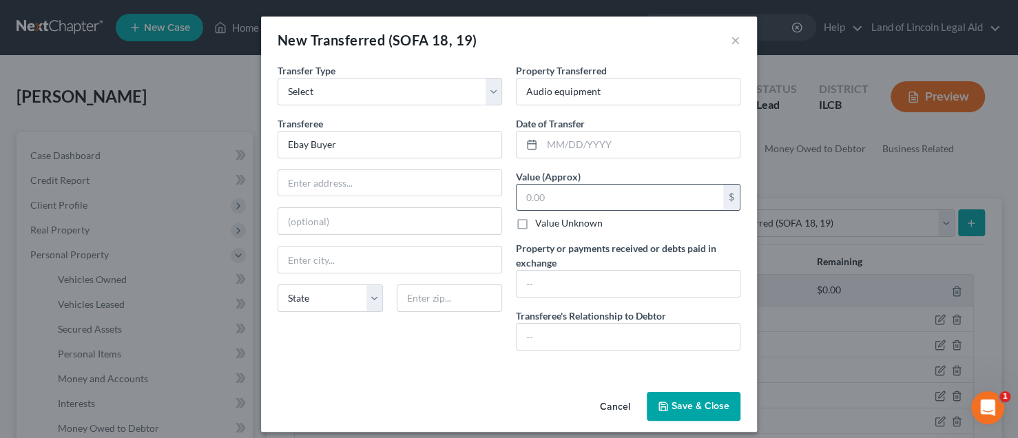
click at [554, 200] on input "text" at bounding box center [619, 198] width 207 height 26
type input "0"
type input "102"
click at [532, 277] on input "text" at bounding box center [627, 284] width 223 height 26
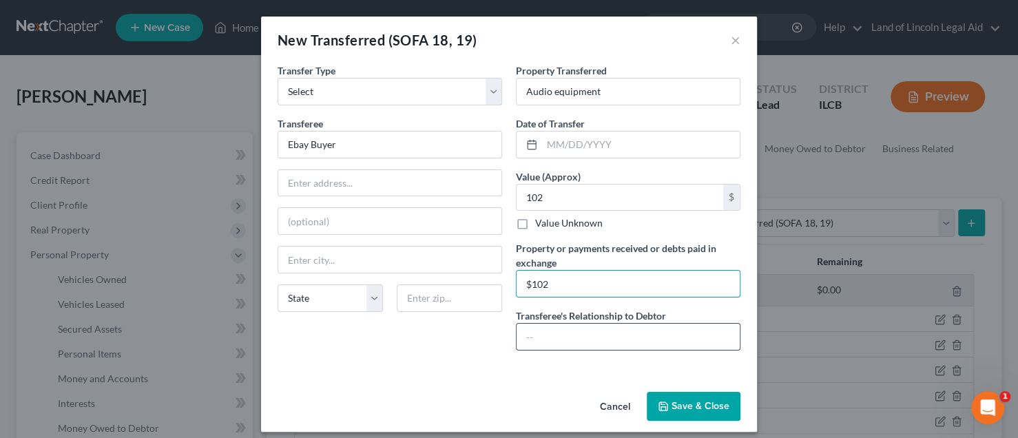
type input "$102"
click at [530, 331] on input "text" at bounding box center [627, 337] width 223 height 26
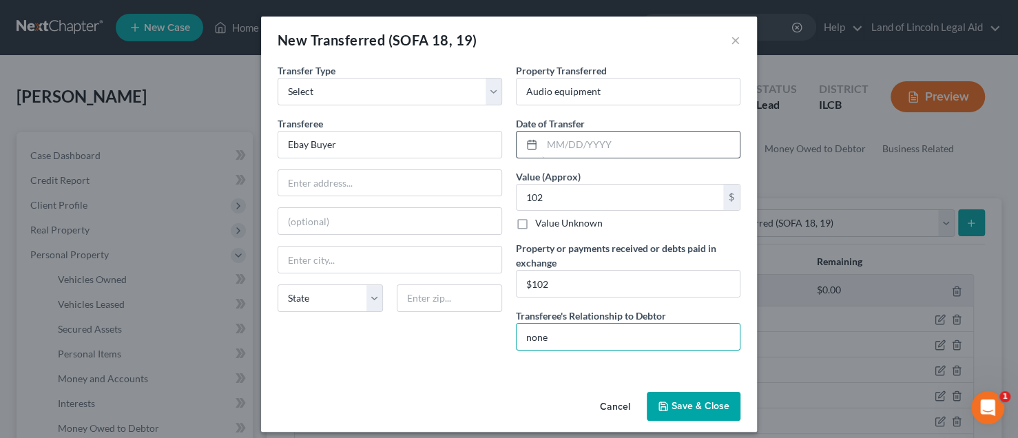
type input "none"
click at [544, 144] on input "text" at bounding box center [641, 145] width 198 height 26
type input "[DATE]"
click at [694, 400] on button "Save & Close" at bounding box center [694, 406] width 94 height 29
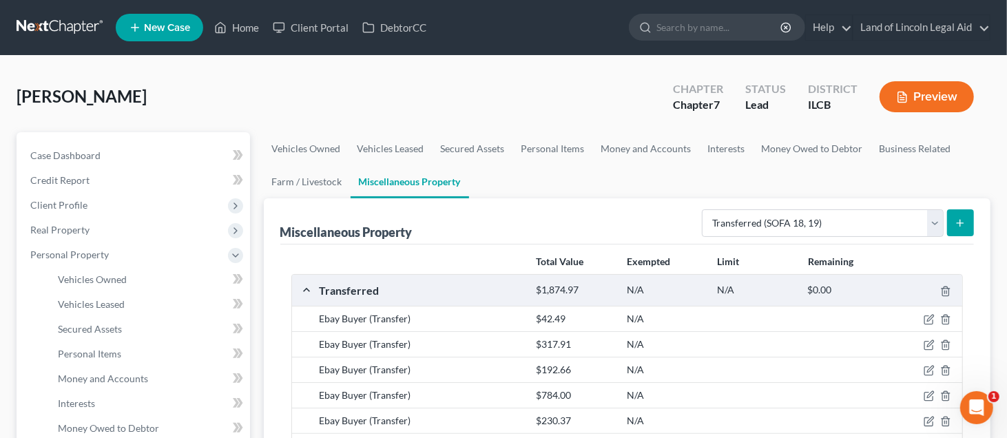
click at [959, 219] on icon "submit" at bounding box center [959, 223] width 11 height 11
select select "Ordinary ([DATE])"
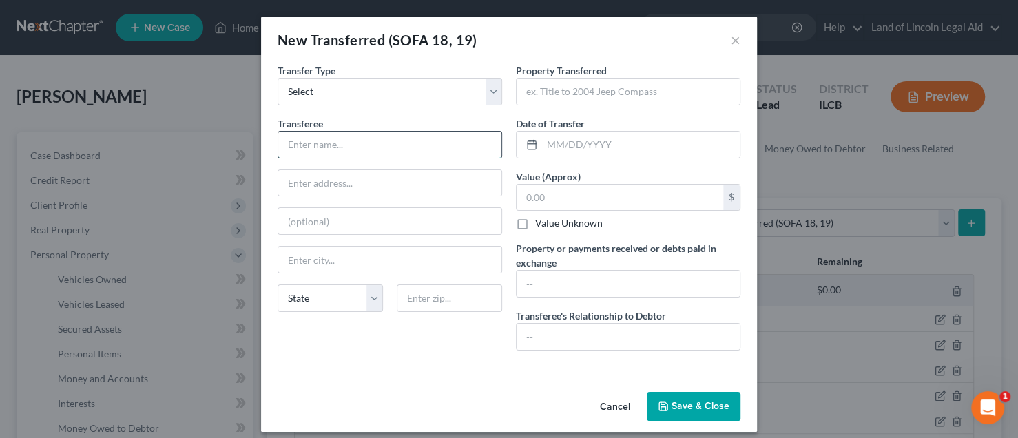
click at [337, 147] on input "text" at bounding box center [389, 145] width 223 height 26
type input "Ebay Buyer"
click at [558, 138] on input "text" at bounding box center [641, 145] width 198 height 26
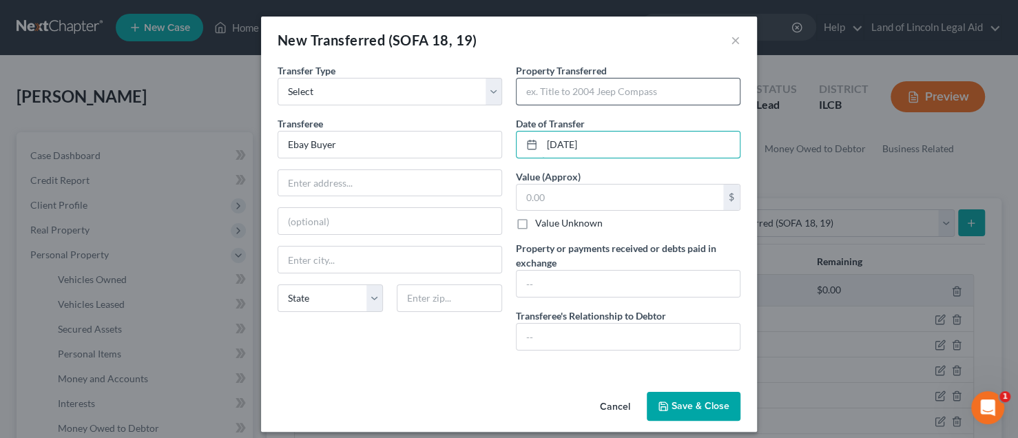
type input "[DATE]"
click at [543, 95] on input "text" at bounding box center [627, 92] width 223 height 26
type input "Audio equipment"
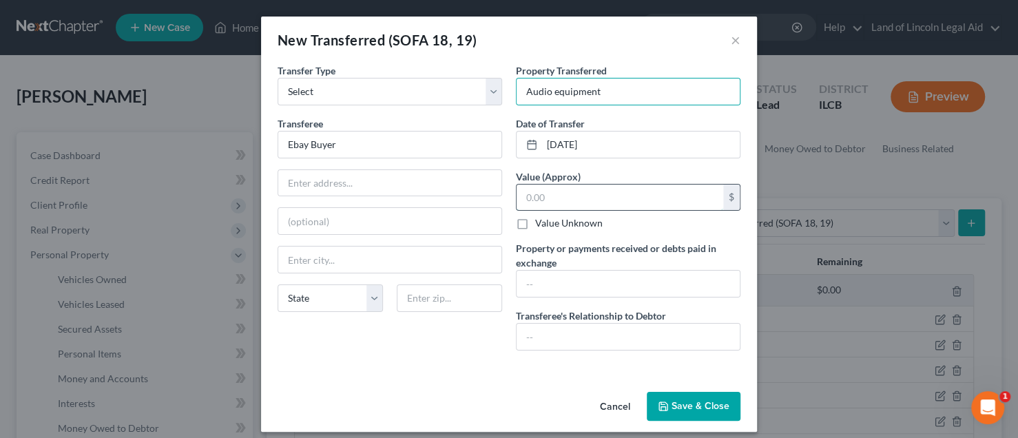
click at [516, 200] on input "text" at bounding box center [619, 198] width 207 height 26
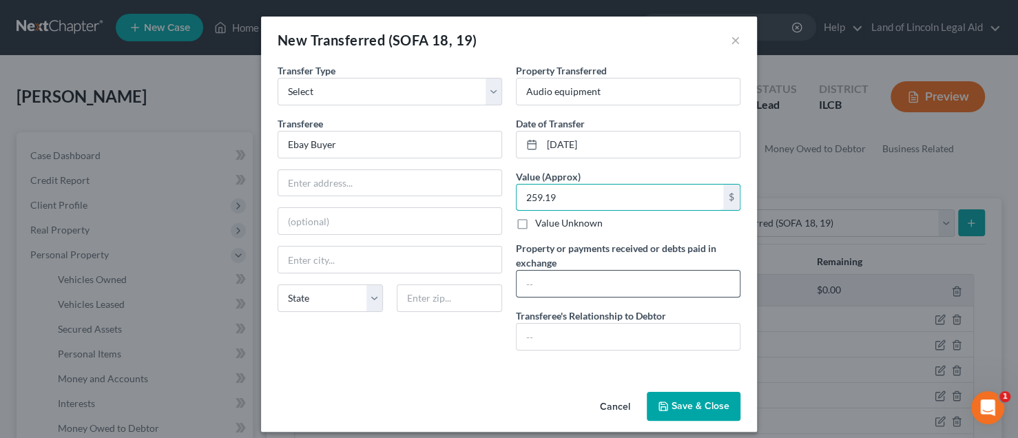
type input "259.19"
click at [526, 277] on input "text" at bounding box center [627, 284] width 223 height 26
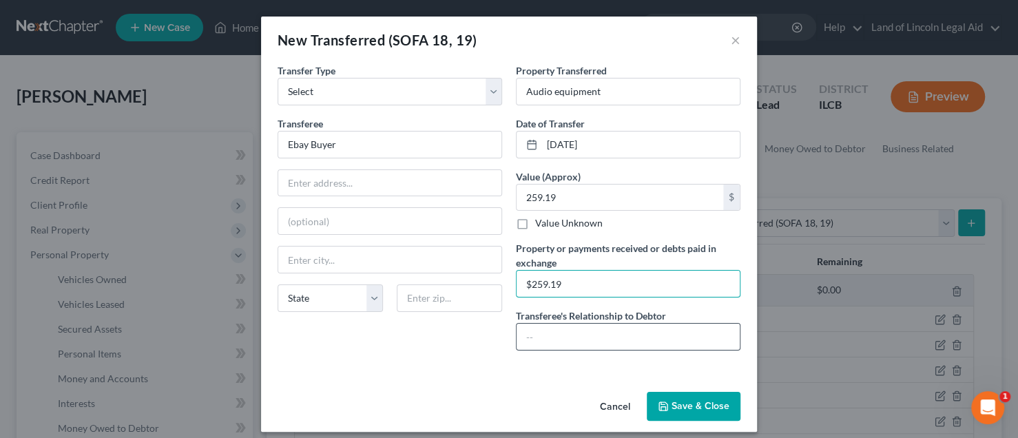
type input "$259.19"
click at [527, 330] on input "text" at bounding box center [627, 337] width 223 height 26
type input "none"
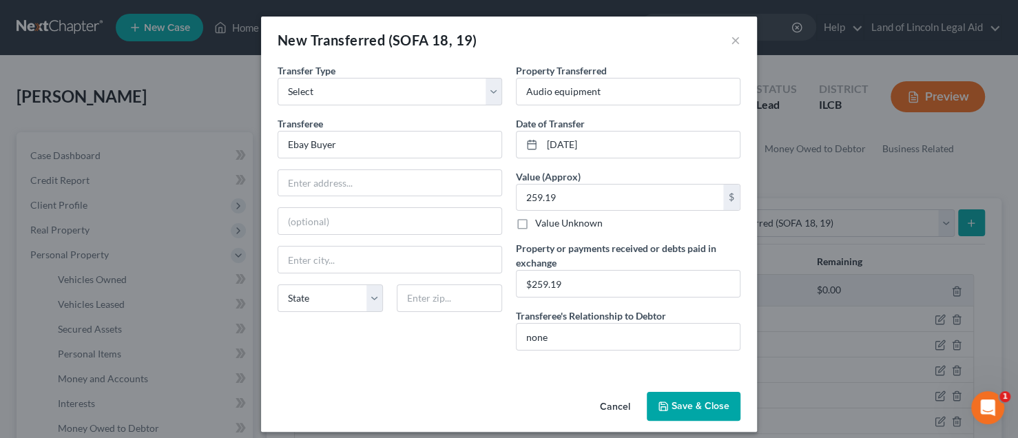
click at [664, 405] on icon "button" at bounding box center [663, 406] width 11 height 11
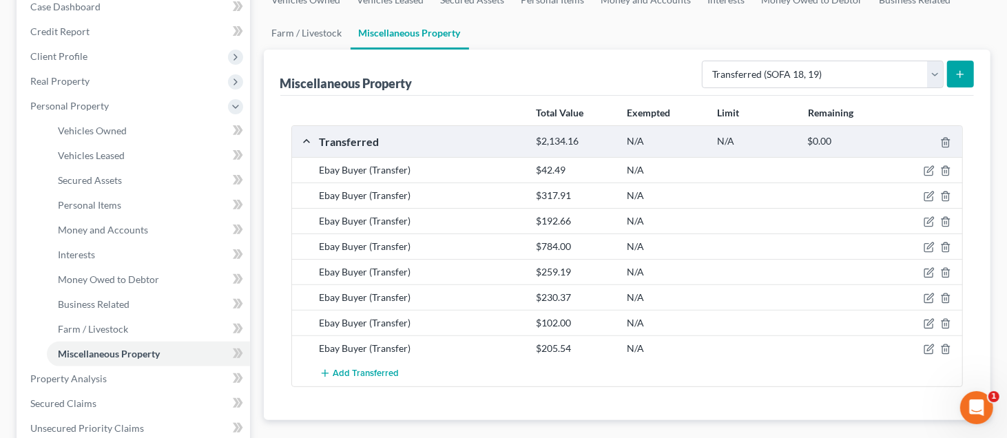
scroll to position [138, 0]
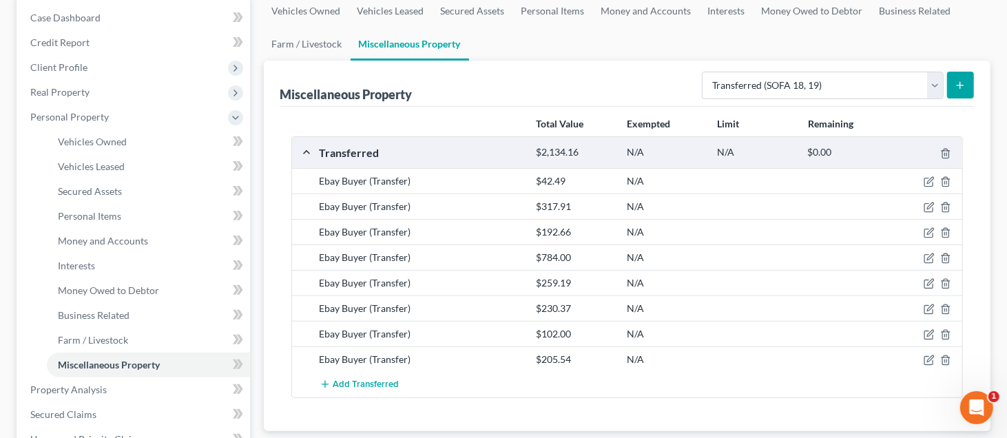
click at [956, 82] on icon "submit" at bounding box center [959, 85] width 11 height 11
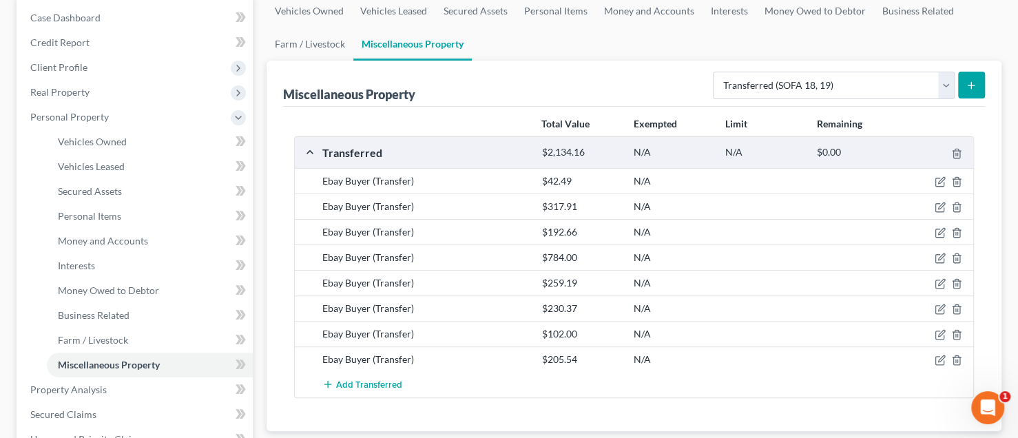
select select "Ordinary ([DATE])"
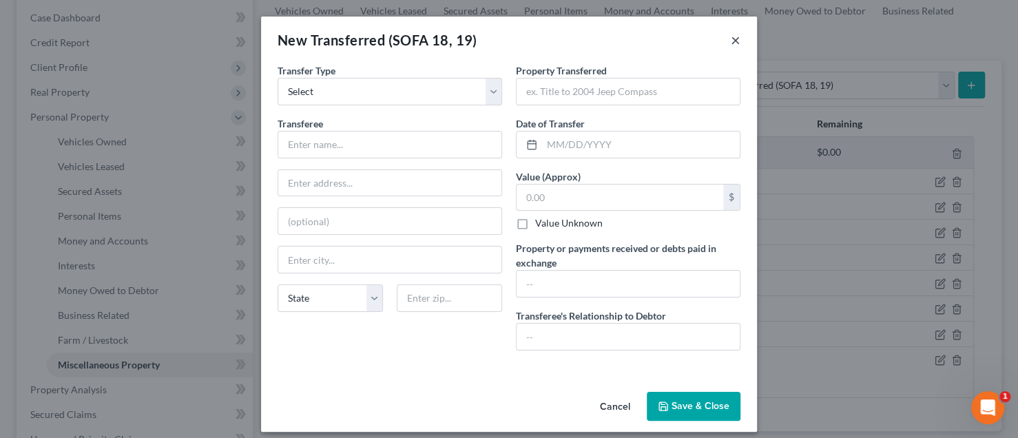
click at [732, 36] on button "×" at bounding box center [736, 40] width 10 height 17
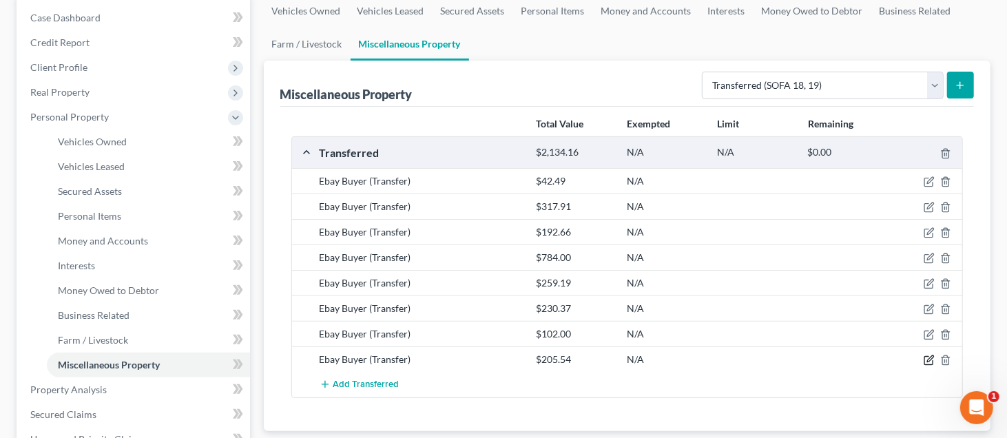
click at [932, 356] on icon "button" at bounding box center [930, 359] width 6 height 6
select select "Ordinary ([DATE])"
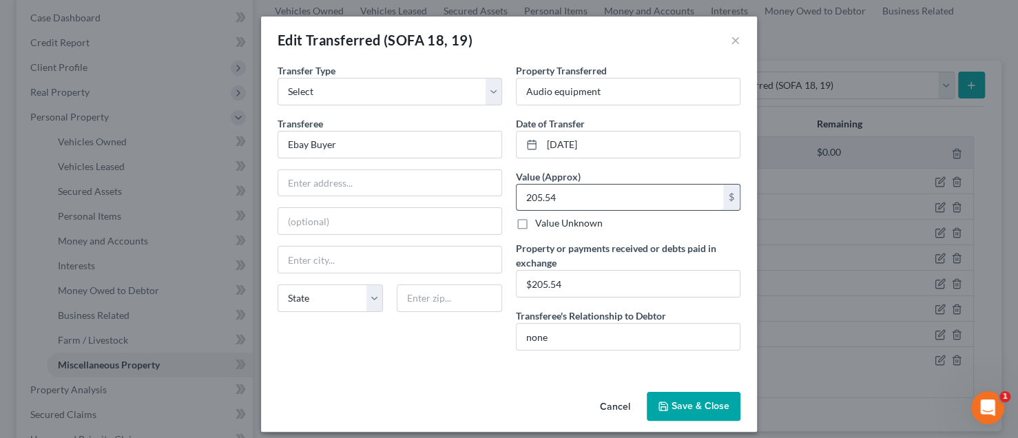
click at [536, 194] on input "205.54" at bounding box center [619, 198] width 207 height 26
type input "259.19"
click at [553, 279] on input "$205.54" at bounding box center [627, 284] width 223 height 26
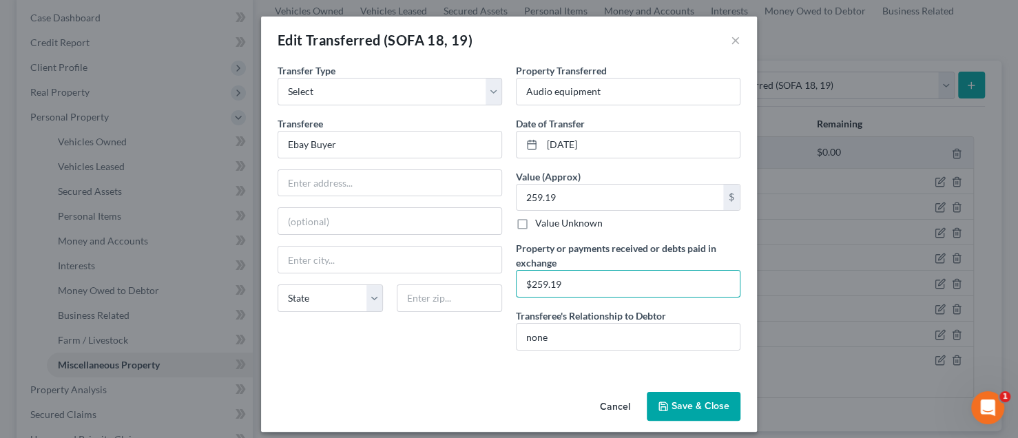
type input "$259.19"
click at [664, 403] on icon "button" at bounding box center [663, 406] width 11 height 11
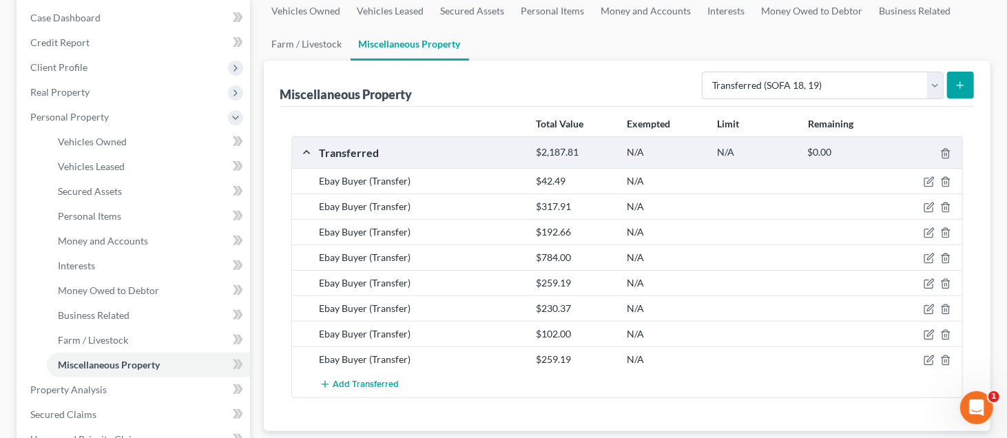
click at [970, 84] on button "submit" at bounding box center [960, 85] width 27 height 27
click at [959, 83] on icon "submit" at bounding box center [959, 85] width 11 height 11
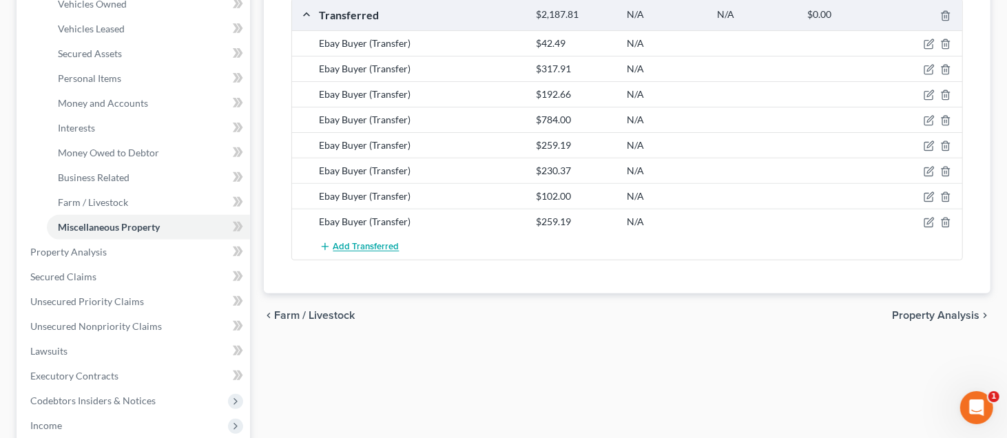
click at [342, 242] on span "Add Transferred" at bounding box center [366, 247] width 66 height 11
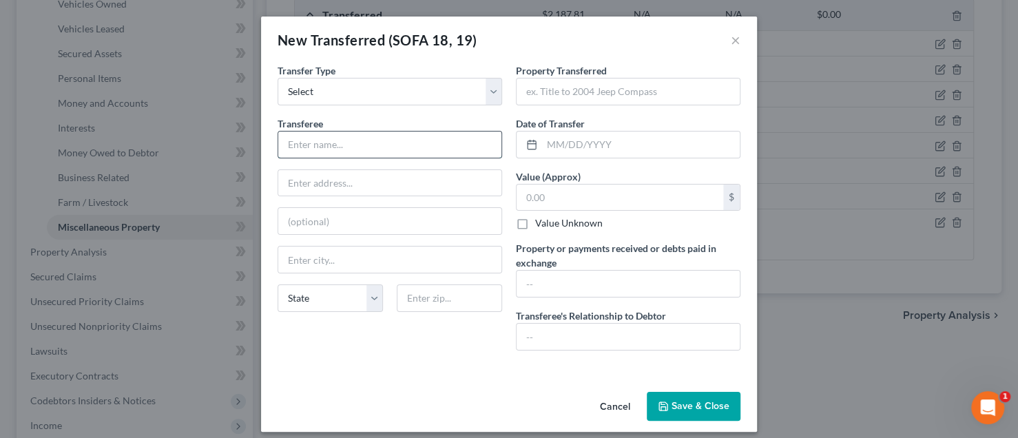
click at [328, 150] on input "text" at bounding box center [389, 145] width 223 height 26
type input "Ebay Buyer"
click at [539, 96] on input "text" at bounding box center [627, 92] width 223 height 26
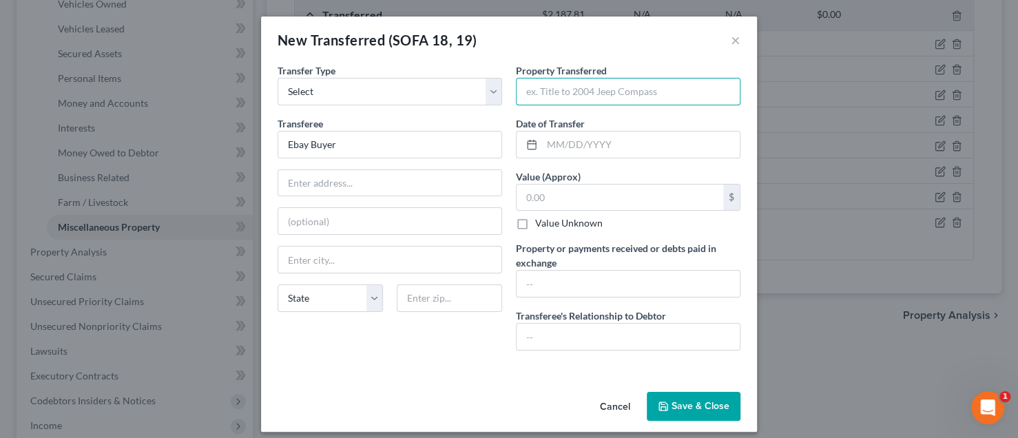
type input "Audio equipment"
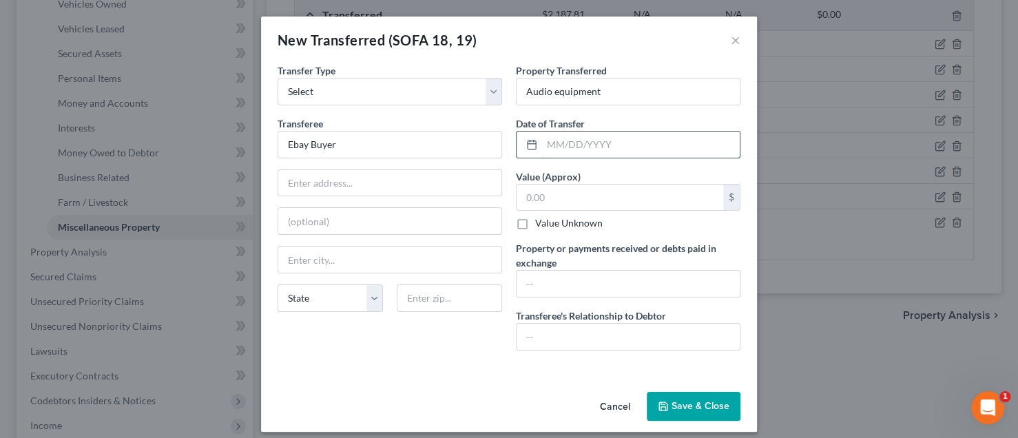
click at [547, 143] on input "text" at bounding box center [641, 145] width 198 height 26
type input "[DATE]"
click at [536, 198] on input "text" at bounding box center [619, 198] width 207 height 26
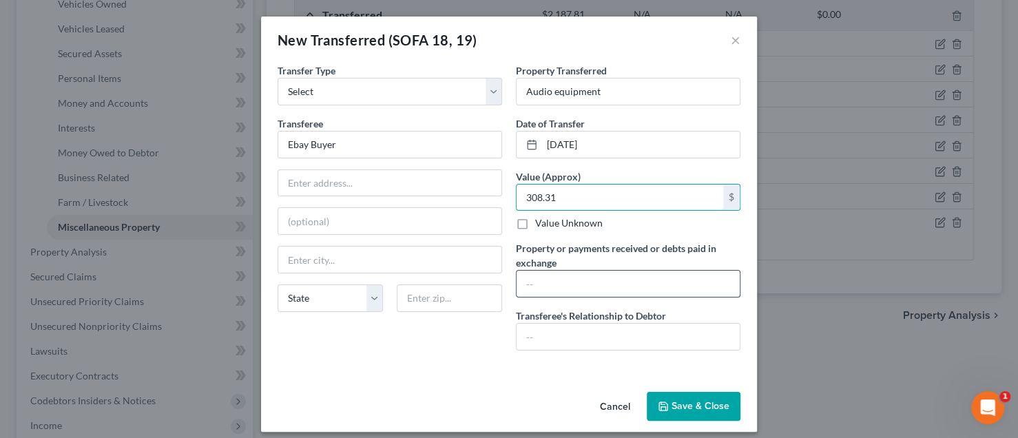
type input "308.31"
click at [521, 281] on input "text" at bounding box center [627, 284] width 223 height 26
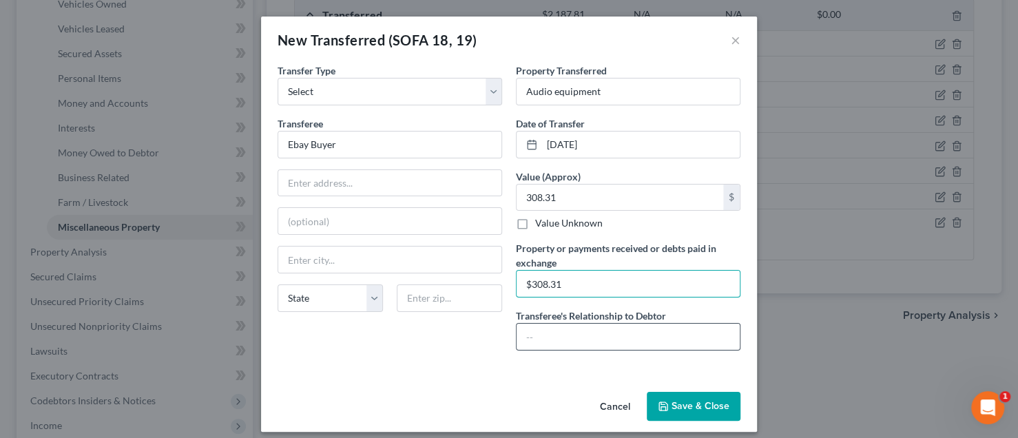
type input "$308.31"
click at [525, 337] on input "text" at bounding box center [627, 337] width 223 height 26
type input "none"
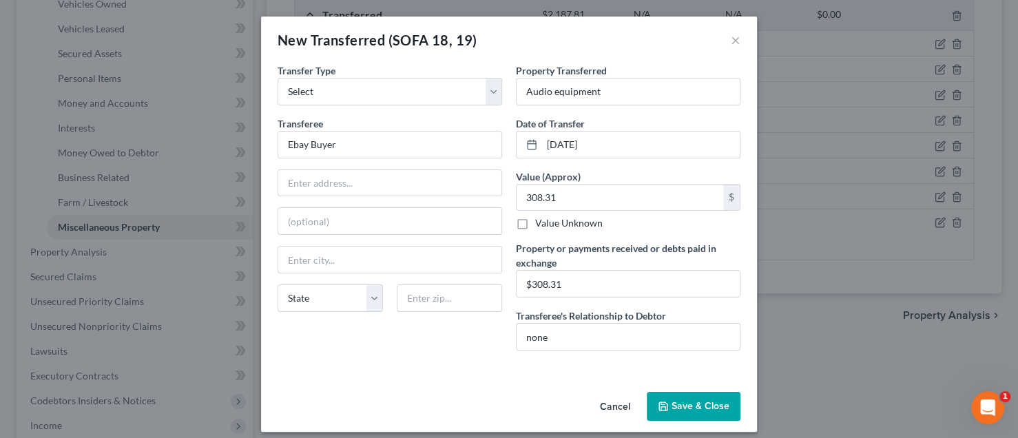
click at [667, 401] on button "Save & Close" at bounding box center [694, 406] width 94 height 29
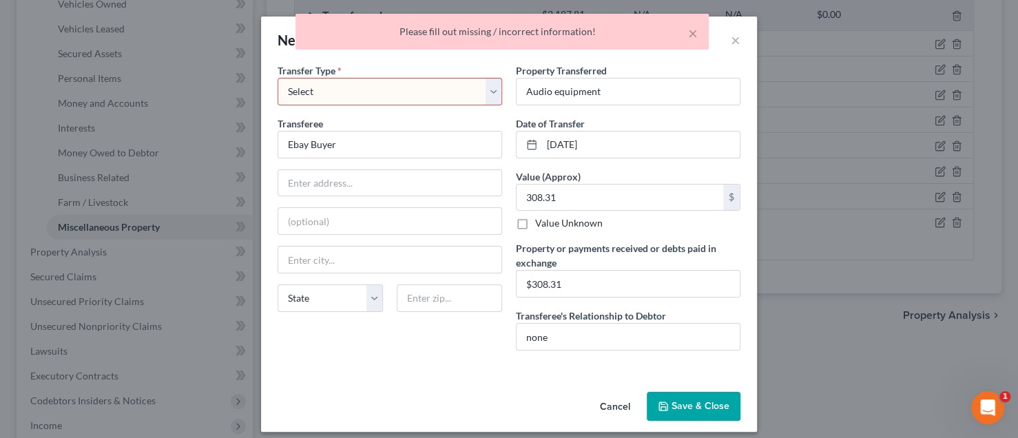
click at [346, 94] on select "Select Ordinary ([DATE]) [DATE]" at bounding box center [390, 92] width 224 height 28
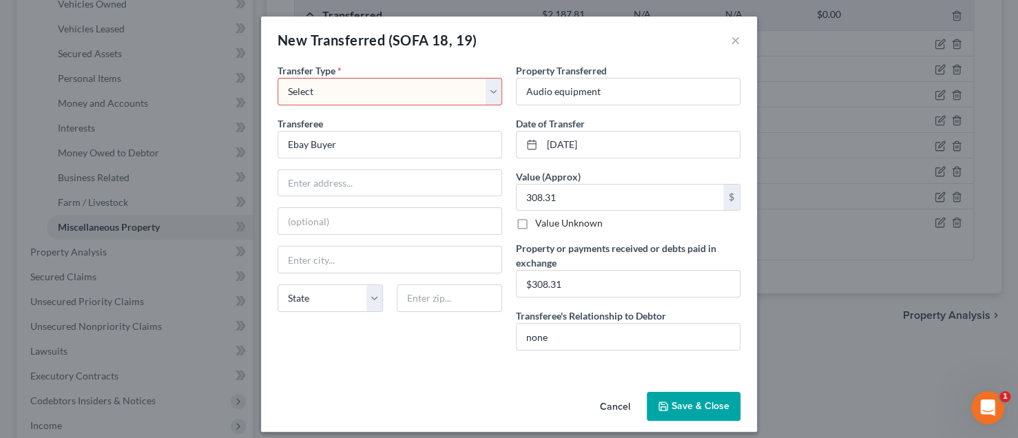
select select "Ordinary ([DATE])"
click at [278, 78] on select "Select Ordinary ([DATE]) [DATE]" at bounding box center [390, 92] width 224 height 28
click at [682, 404] on button "Save & Close" at bounding box center [694, 406] width 94 height 29
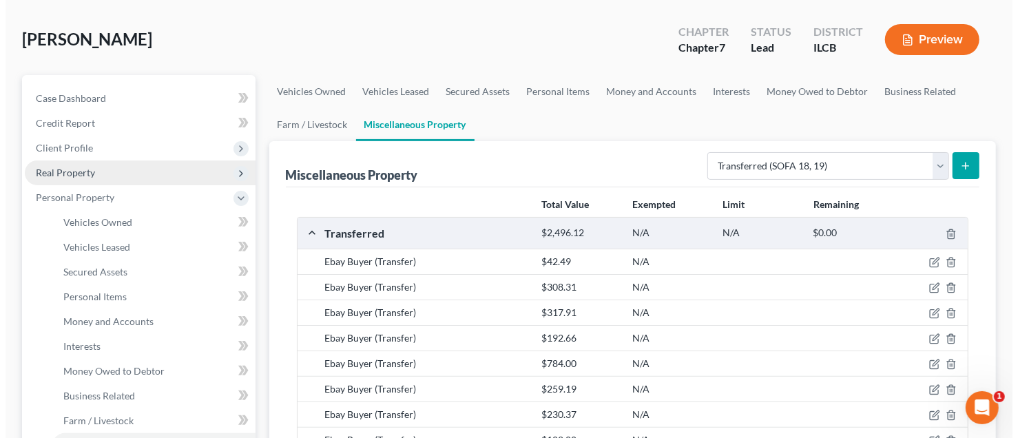
scroll to position [0, 0]
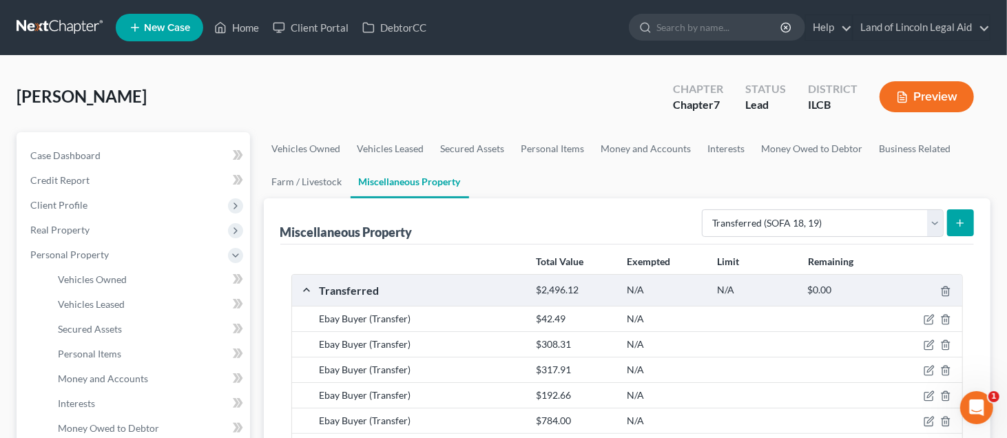
click at [937, 87] on button "Preview" at bounding box center [926, 96] width 94 height 31
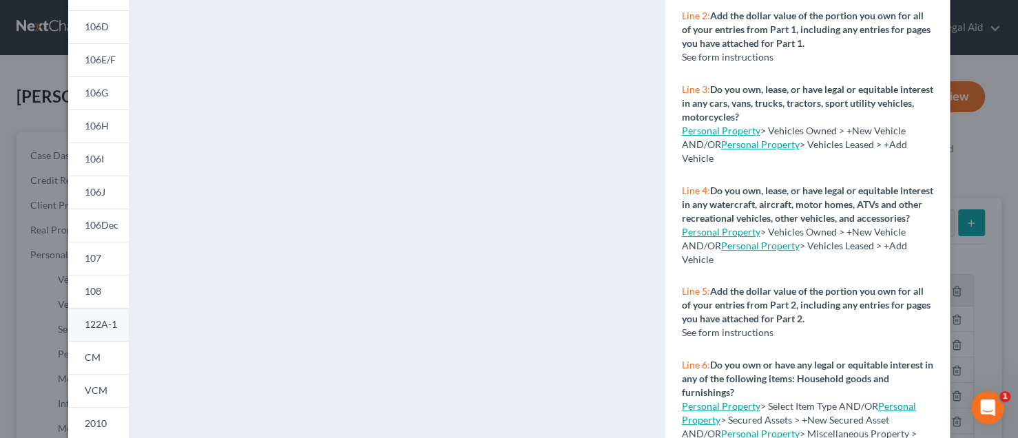
scroll to position [275, 0]
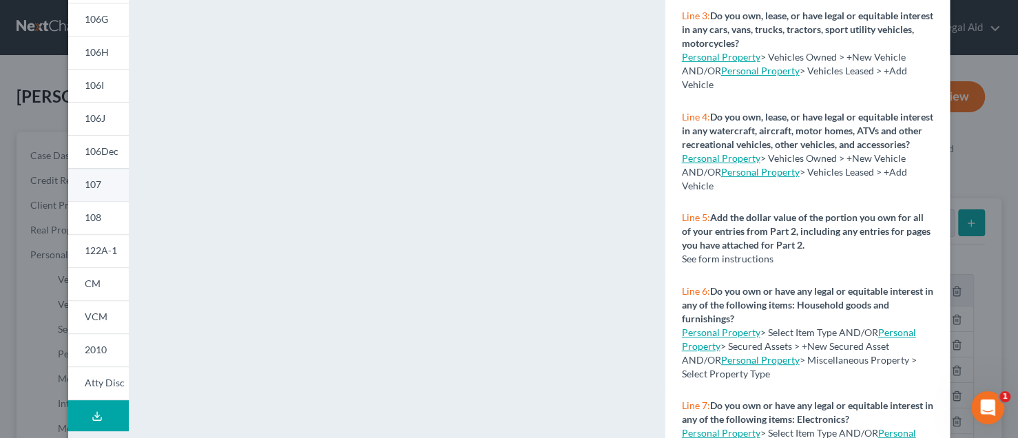
click at [87, 188] on span "107" at bounding box center [93, 184] width 17 height 12
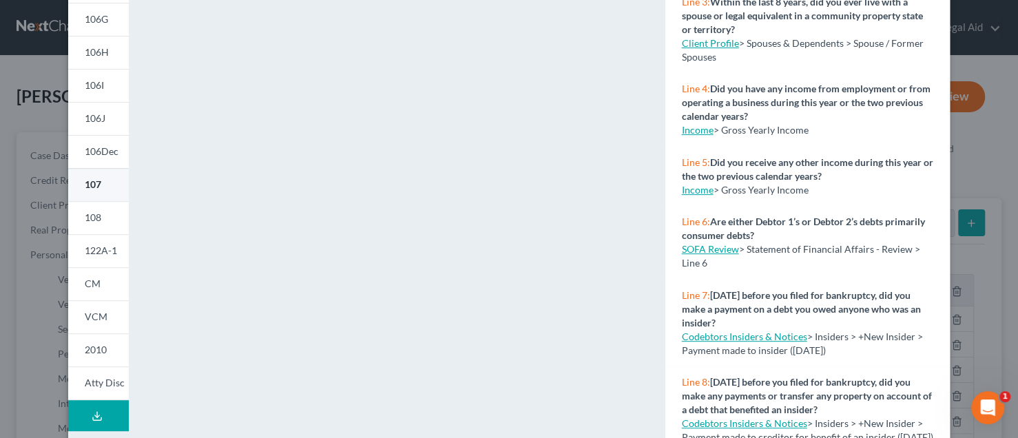
click at [92, 185] on span "107" at bounding box center [93, 184] width 17 height 12
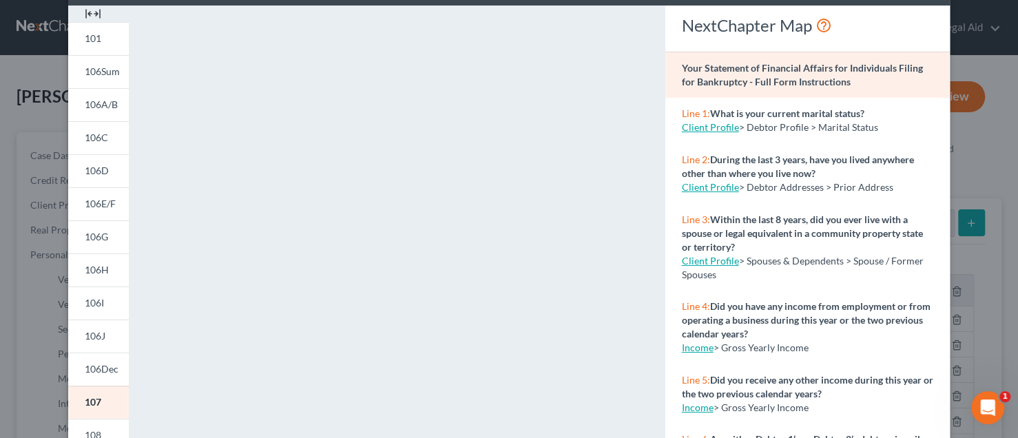
scroll to position [0, 0]
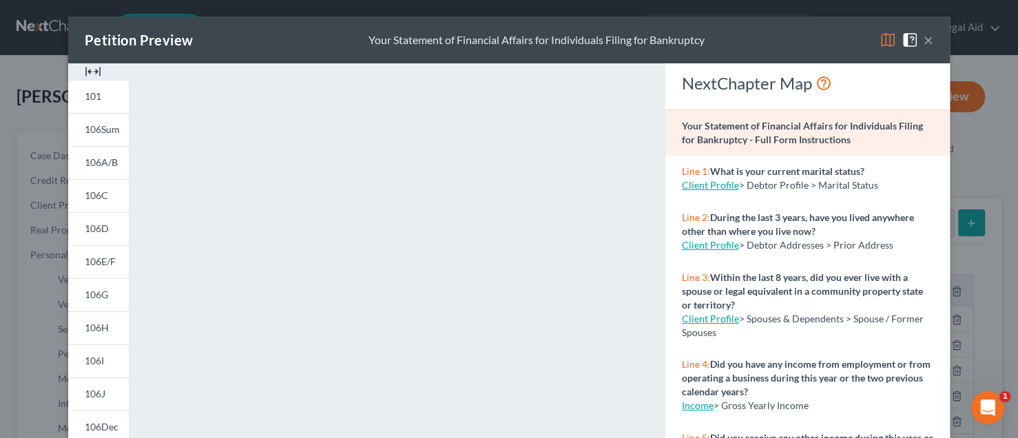
click at [923, 38] on button "×" at bounding box center [928, 40] width 10 height 17
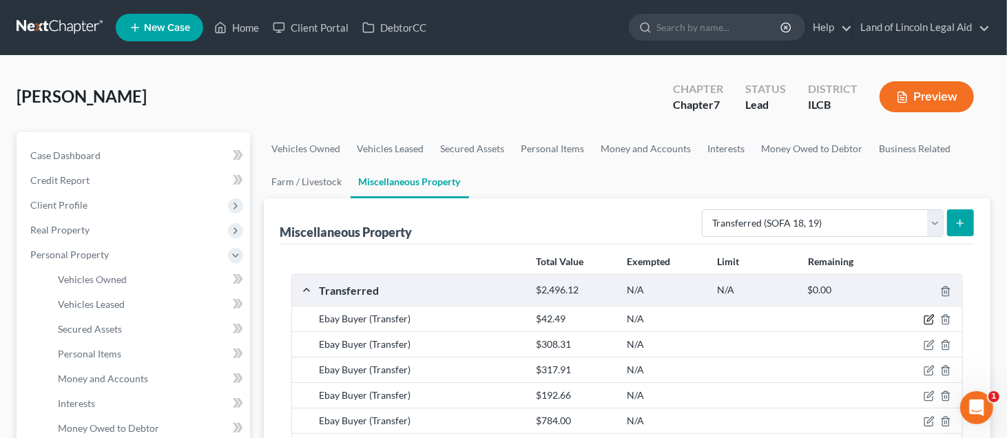
click at [928, 316] on icon "button" at bounding box center [928, 319] width 11 height 11
select select "Ordinary ([DATE])"
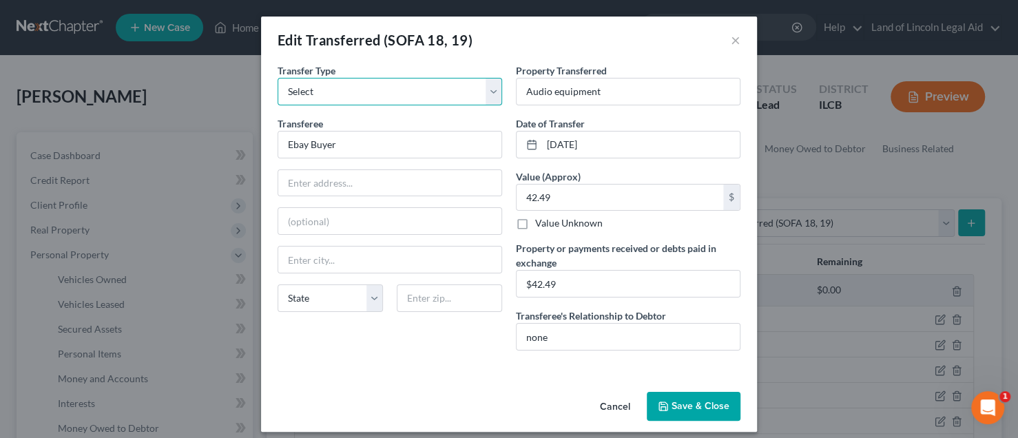
click at [483, 98] on select "Select Ordinary ([DATE]) [DATE]" at bounding box center [390, 92] width 224 height 28
click at [484, 98] on select "Select Ordinary ([DATE]) [DATE]" at bounding box center [390, 92] width 224 height 28
click at [278, 78] on select "Select Ordinary ([DATE]) [DATE]" at bounding box center [390, 92] width 224 height 28
click at [490, 96] on select "Select Ordinary ([DATE]) [DATE]" at bounding box center [390, 92] width 224 height 28
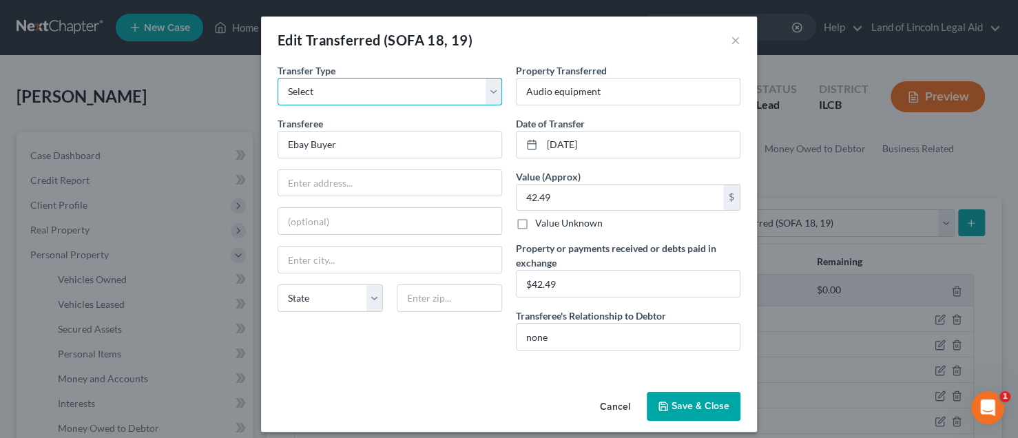
click at [490, 96] on select "Select Ordinary ([DATE]) [DATE]" at bounding box center [390, 92] width 224 height 28
click at [679, 401] on button "Save & Close" at bounding box center [694, 406] width 94 height 29
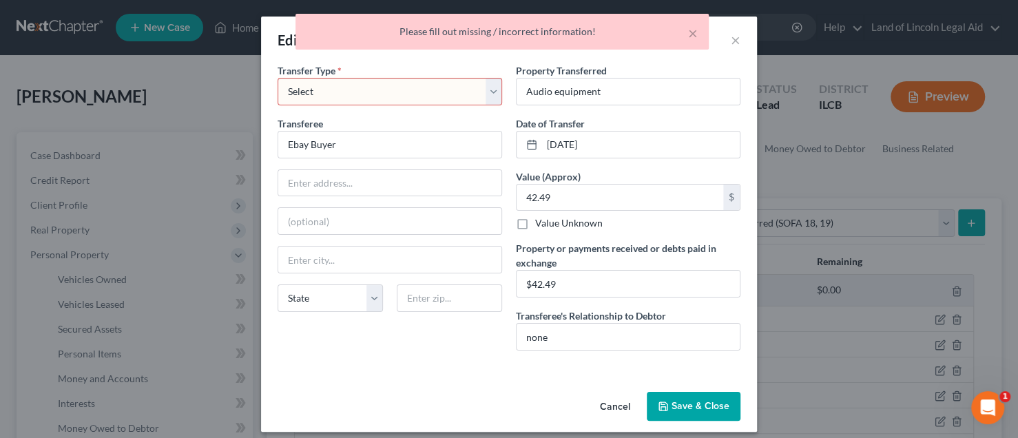
click at [481, 93] on select "Select Ordinary ([DATE]) [DATE]" at bounding box center [390, 92] width 224 height 28
select select "[DATE]"
click at [278, 78] on select "Select Ordinary ([DATE]) [DATE]" at bounding box center [390, 92] width 224 height 28
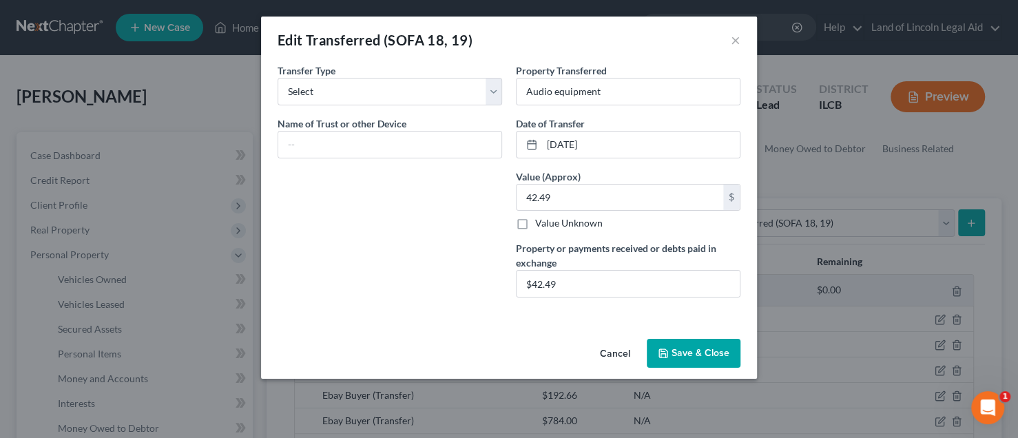
click at [606, 357] on button "Cancel" at bounding box center [615, 354] width 52 height 28
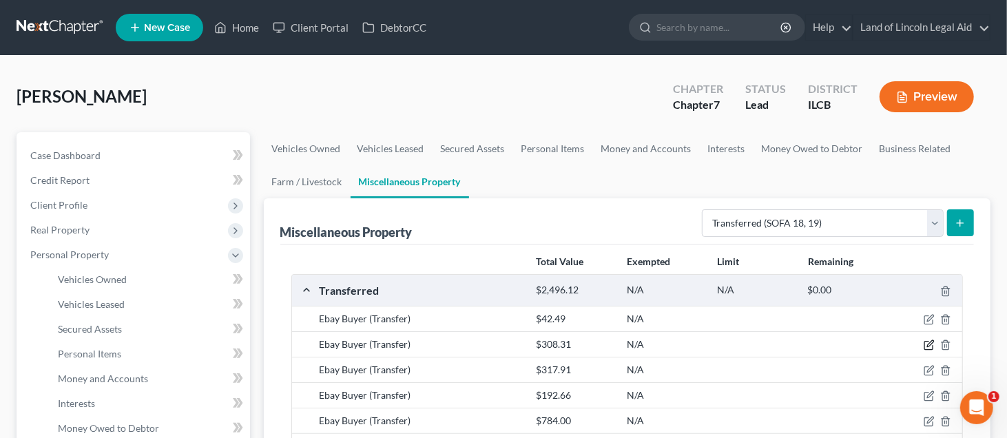
click at [928, 341] on icon "button" at bounding box center [928, 344] width 11 height 11
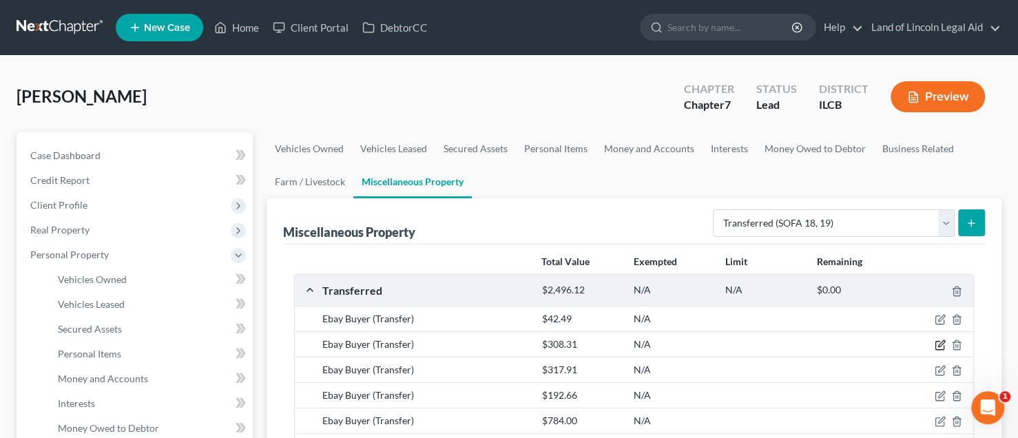
select select "Ordinary ([DATE])"
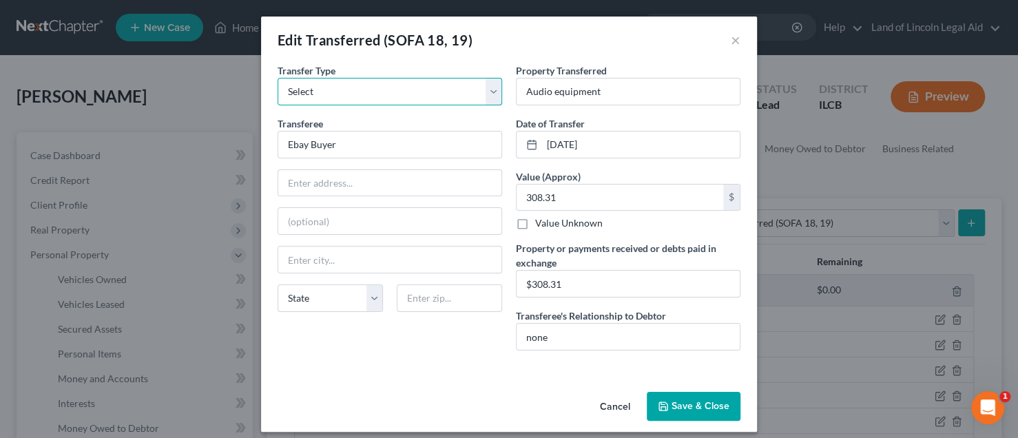
click at [483, 97] on select "Select Ordinary ([DATE]) [DATE]" at bounding box center [390, 92] width 224 height 28
click at [731, 41] on button "×" at bounding box center [736, 40] width 10 height 17
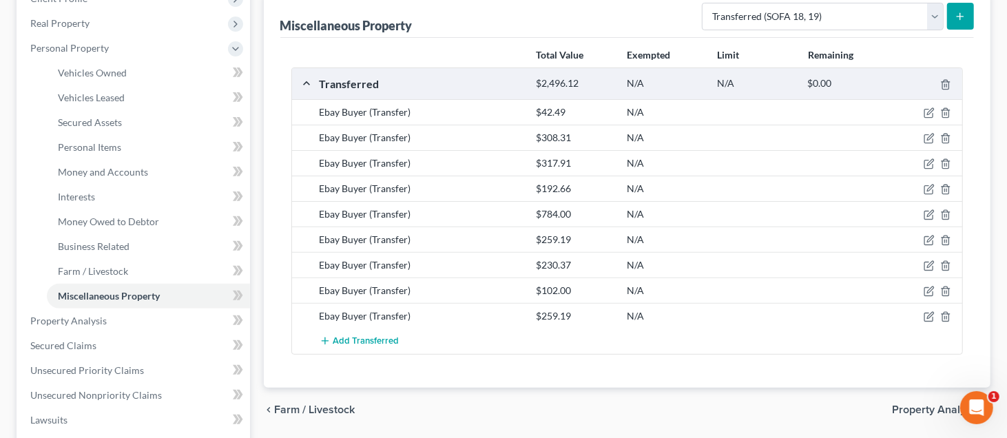
scroll to position [344, 0]
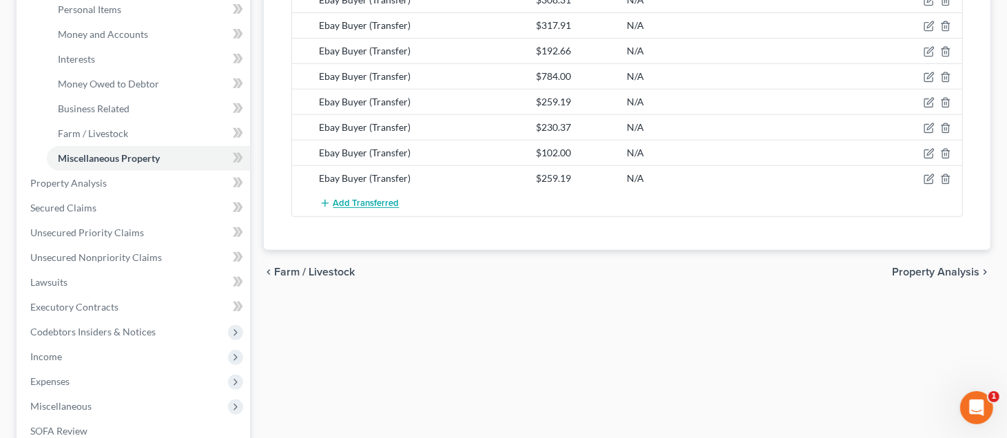
click at [379, 199] on span "Add Transferred" at bounding box center [366, 203] width 66 height 11
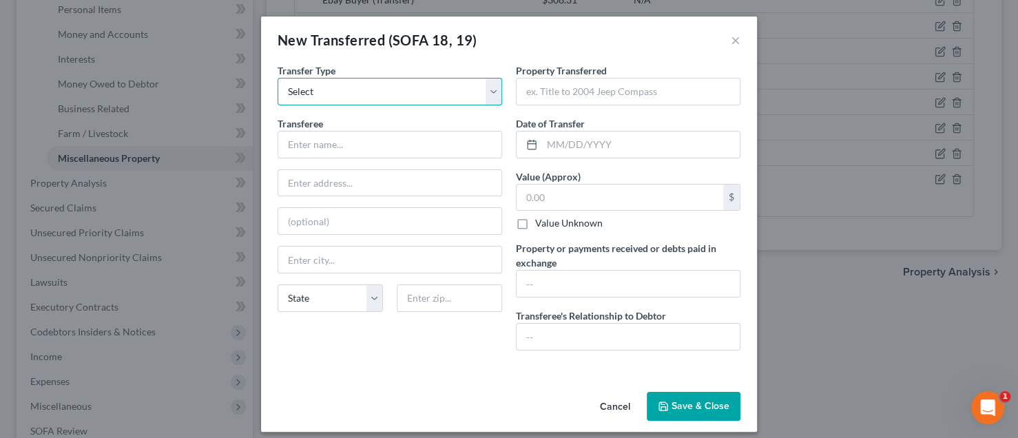
click at [492, 91] on select "Select Ordinary ([DATE]) [DATE]" at bounding box center [390, 92] width 224 height 28
click at [732, 41] on button "×" at bounding box center [736, 40] width 10 height 17
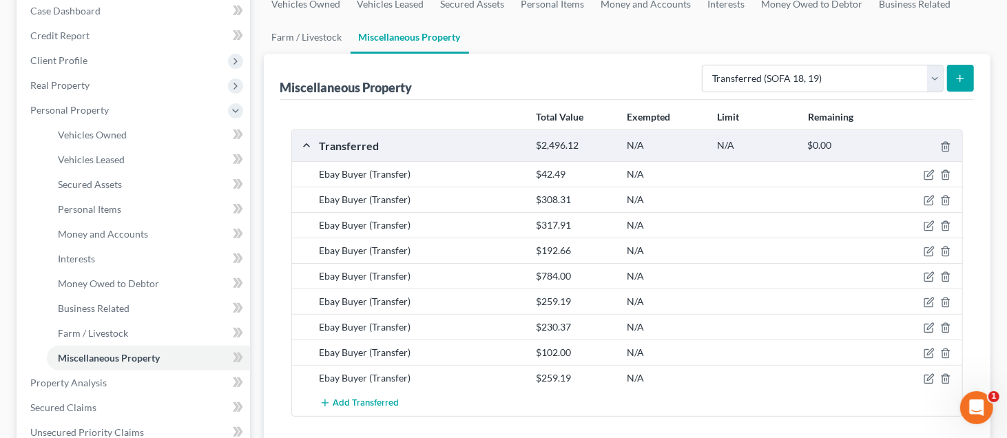
scroll to position [138, 0]
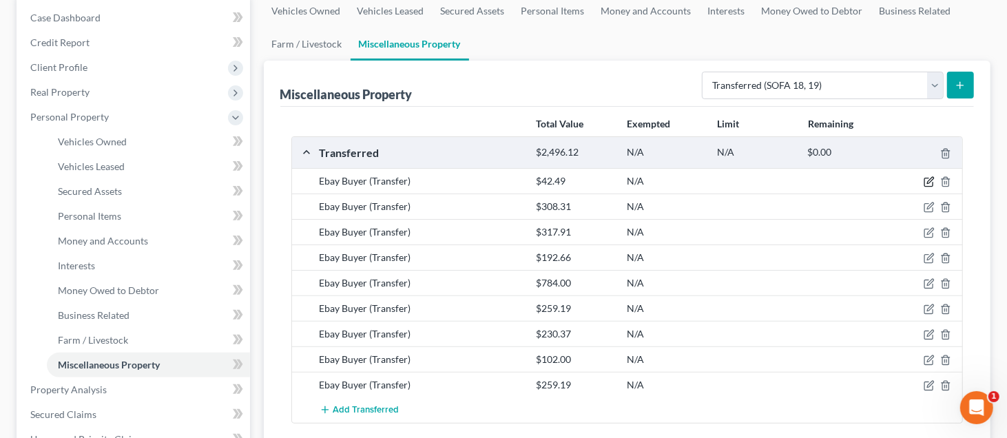
click at [927, 177] on icon "button" at bounding box center [928, 181] width 11 height 11
select select "Ordinary ([DATE])"
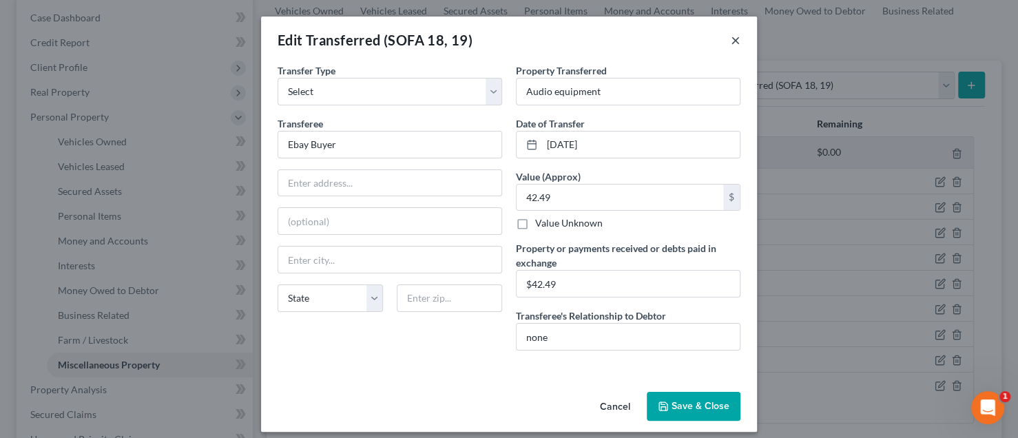
click at [731, 43] on button "×" at bounding box center [736, 40] width 10 height 17
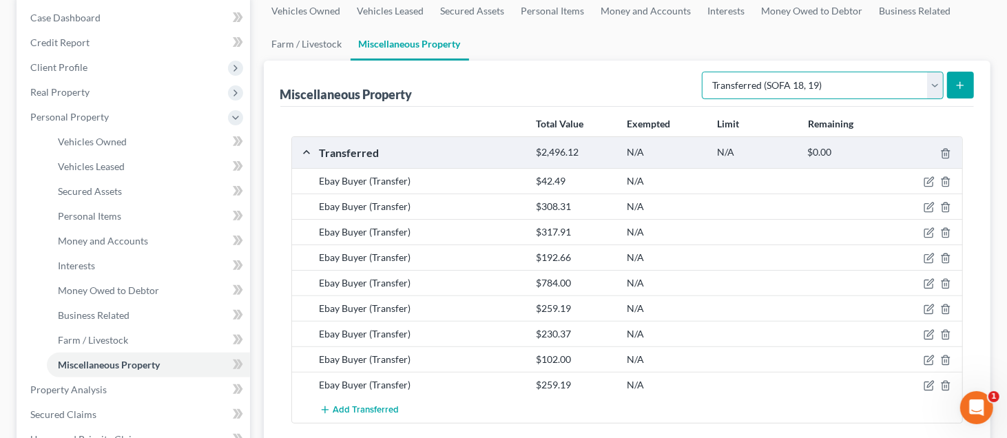
click at [934, 81] on select "Select Property Type Assigned for Creditor Benefit [DATE] (SOFA: 12) Holding fo…" at bounding box center [823, 86] width 242 height 28
click at [702, 72] on select "Select Property Type Assigned for Creditor Benefit [DATE] (SOFA: 12) Holding fo…" at bounding box center [823, 86] width 242 height 28
click at [955, 86] on icon "submit" at bounding box center [959, 85] width 11 height 11
click at [957, 84] on icon "submit" at bounding box center [959, 85] width 11 height 11
click at [957, 83] on icon "submit" at bounding box center [959, 85] width 11 height 11
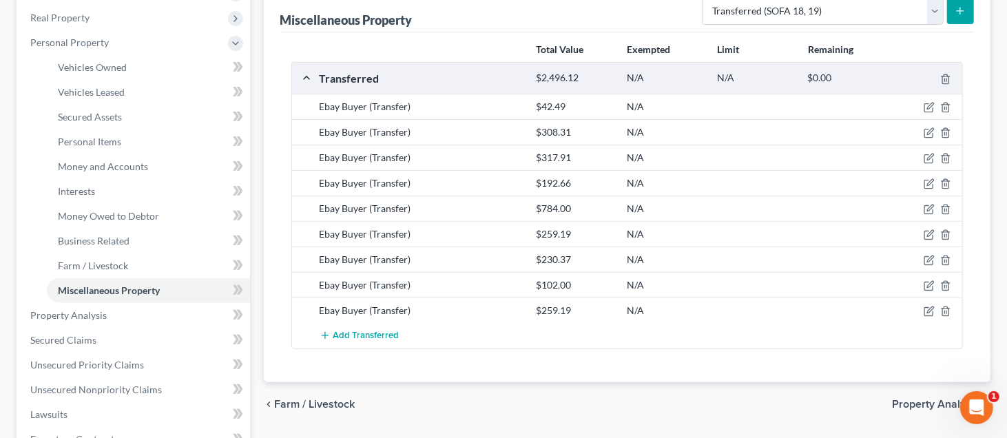
scroll to position [207, 0]
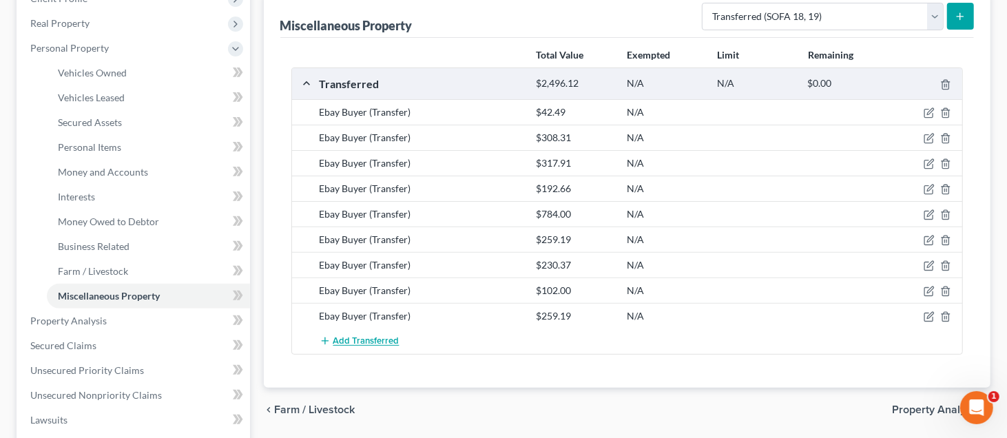
click at [353, 336] on span "Add Transferred" at bounding box center [366, 341] width 66 height 11
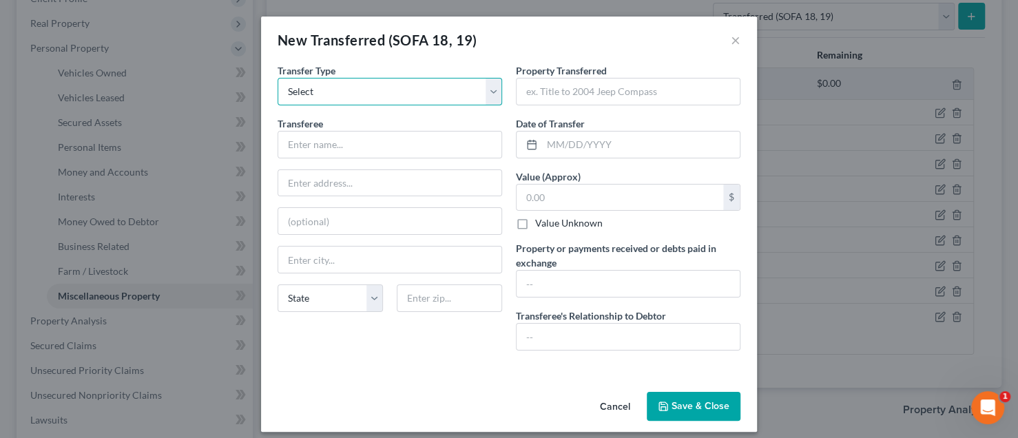
click at [494, 87] on select "Select Ordinary ([DATE]) [DATE]" at bounding box center [390, 92] width 224 height 28
click at [615, 405] on button "Cancel" at bounding box center [615, 407] width 52 height 28
